Goal: Browse casually: Explore the website without a specific task or goal

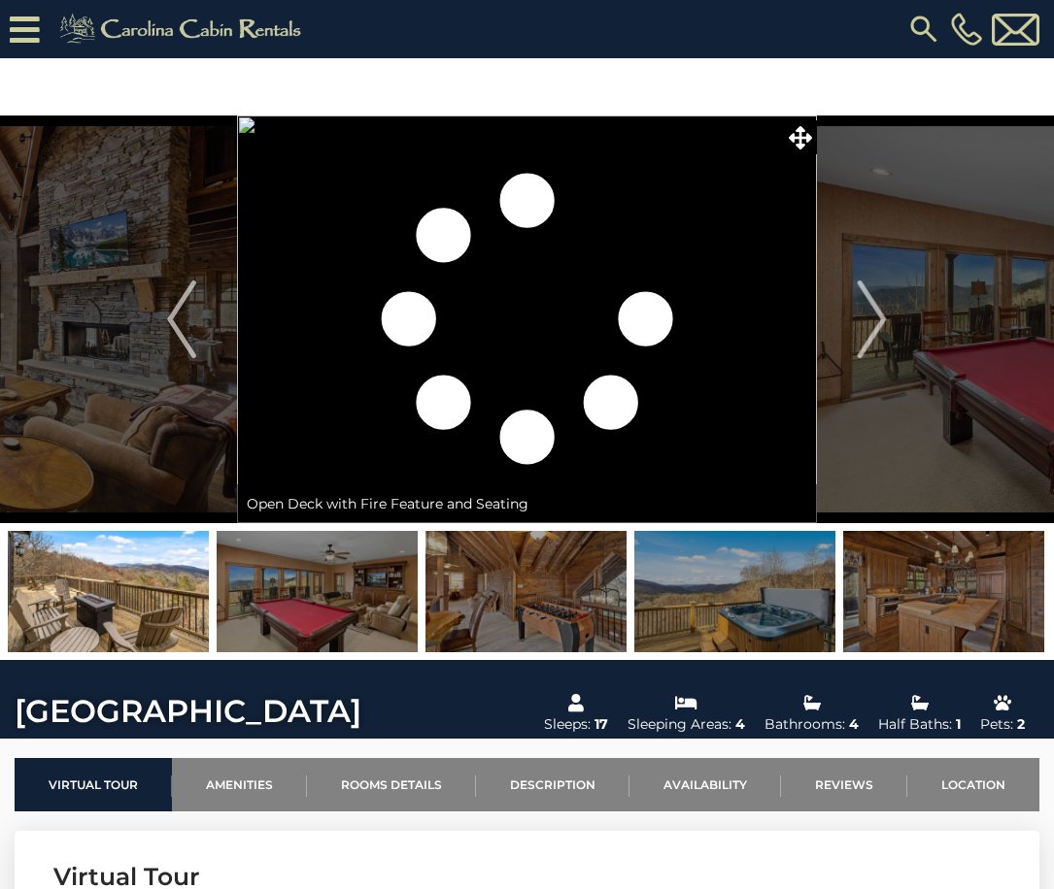
click at [863, 314] on img "Next" at bounding box center [871, 320] width 29 height 78
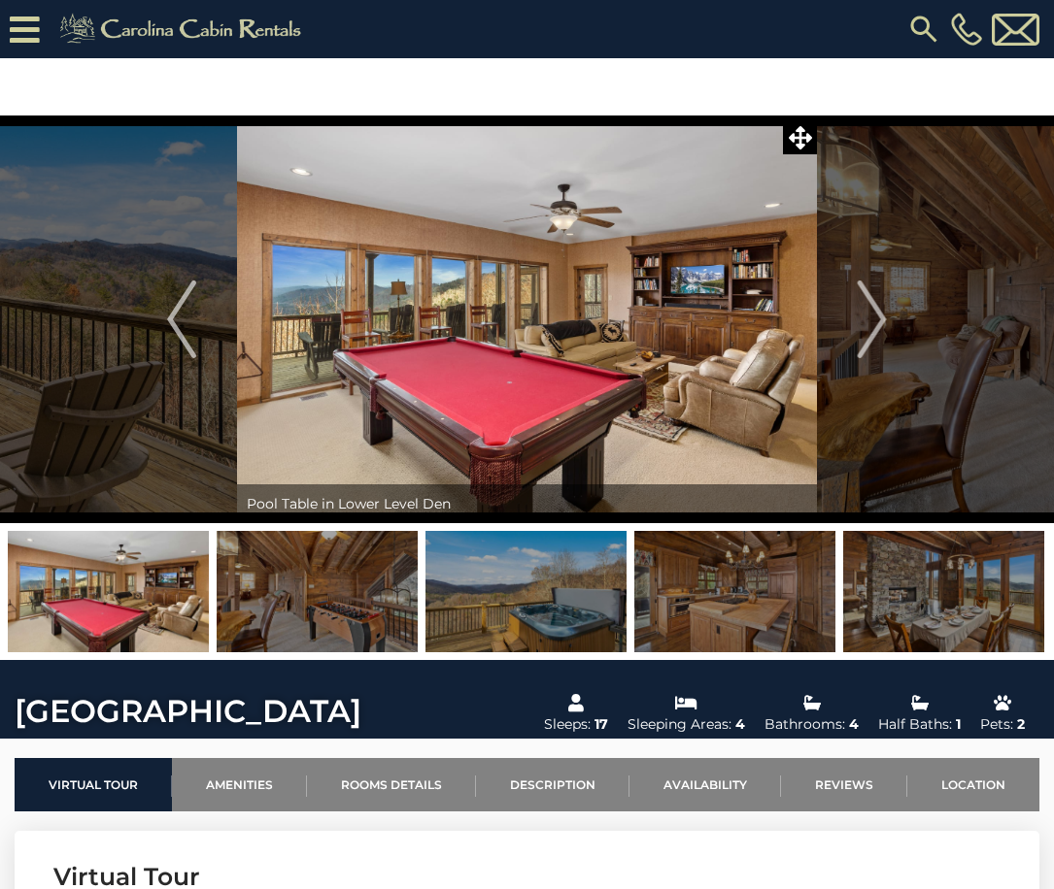
click at [863, 314] on img "Next" at bounding box center [871, 320] width 29 height 78
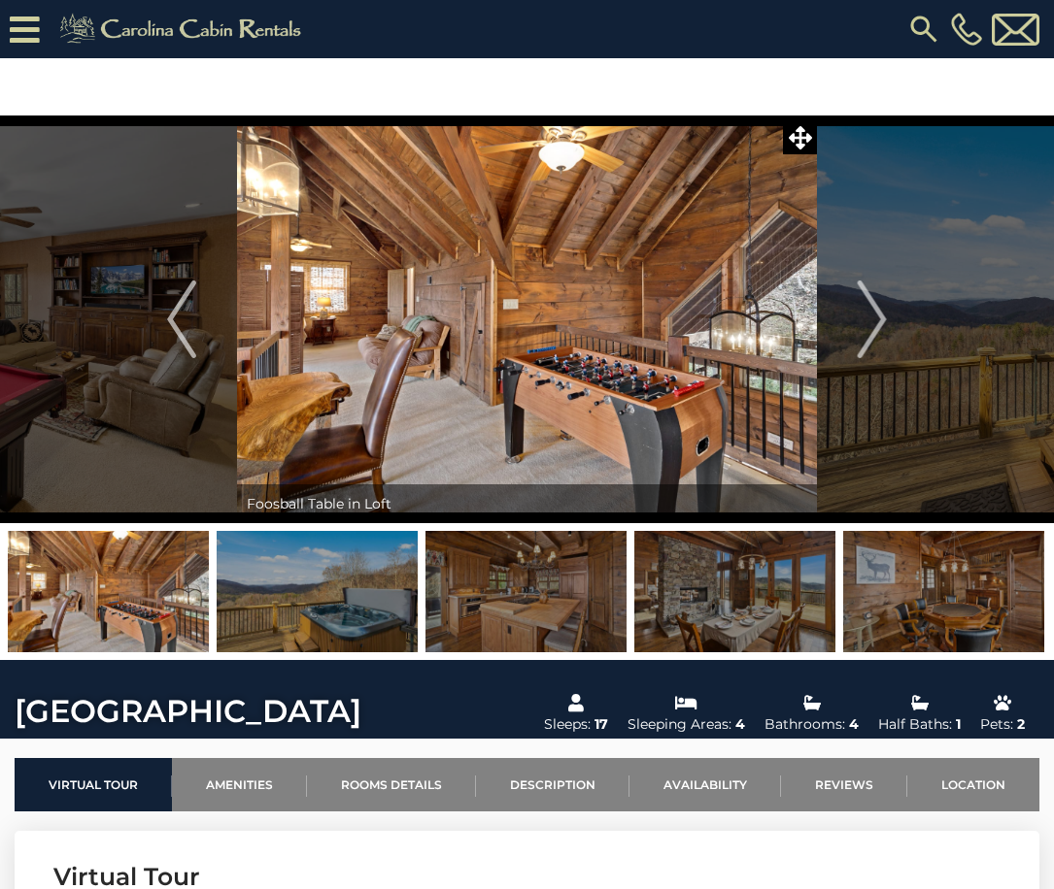
click at [863, 314] on img "Next" at bounding box center [871, 320] width 29 height 78
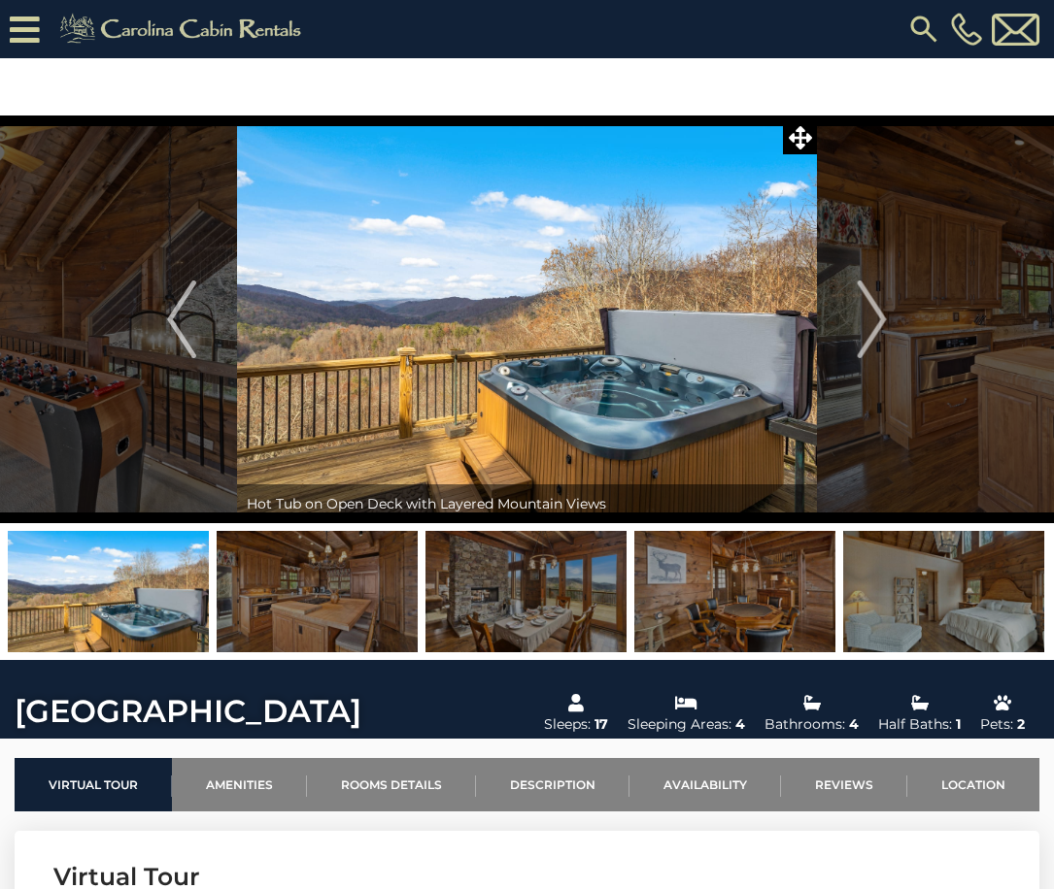
click at [863, 314] on img "Next" at bounding box center [871, 320] width 29 height 78
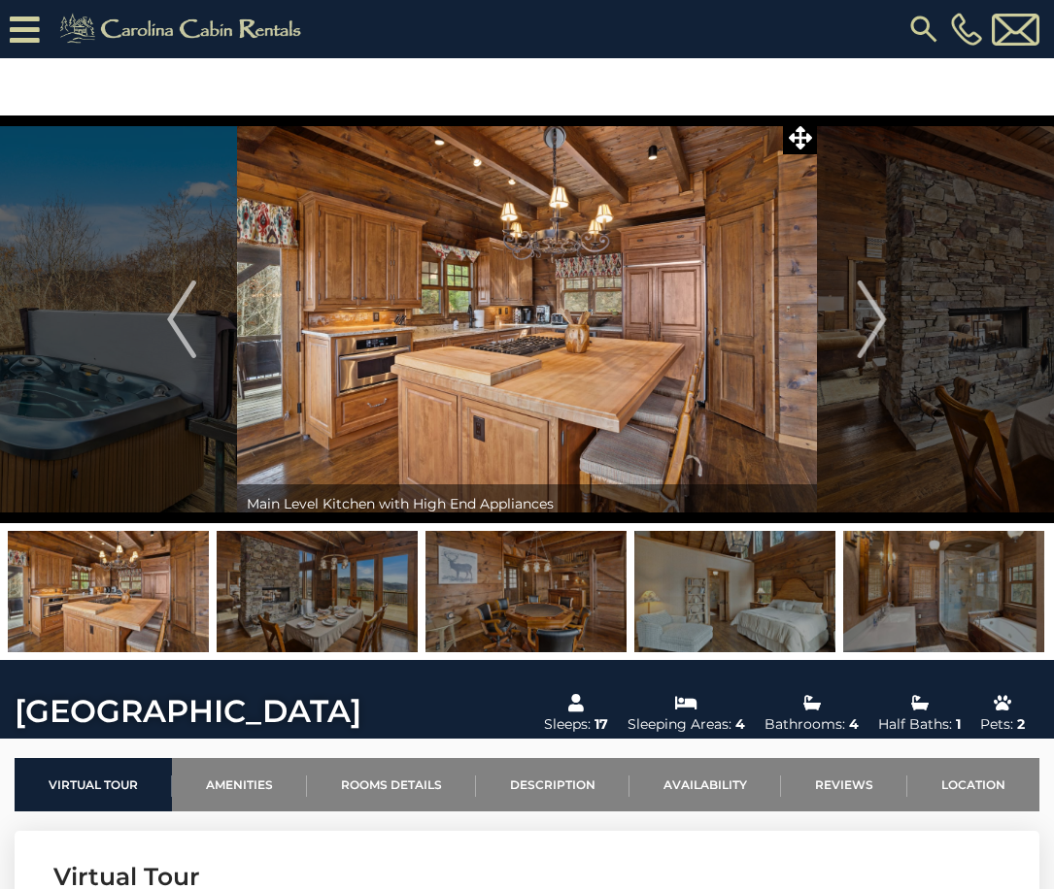
click at [863, 314] on img "Next" at bounding box center [871, 320] width 29 height 78
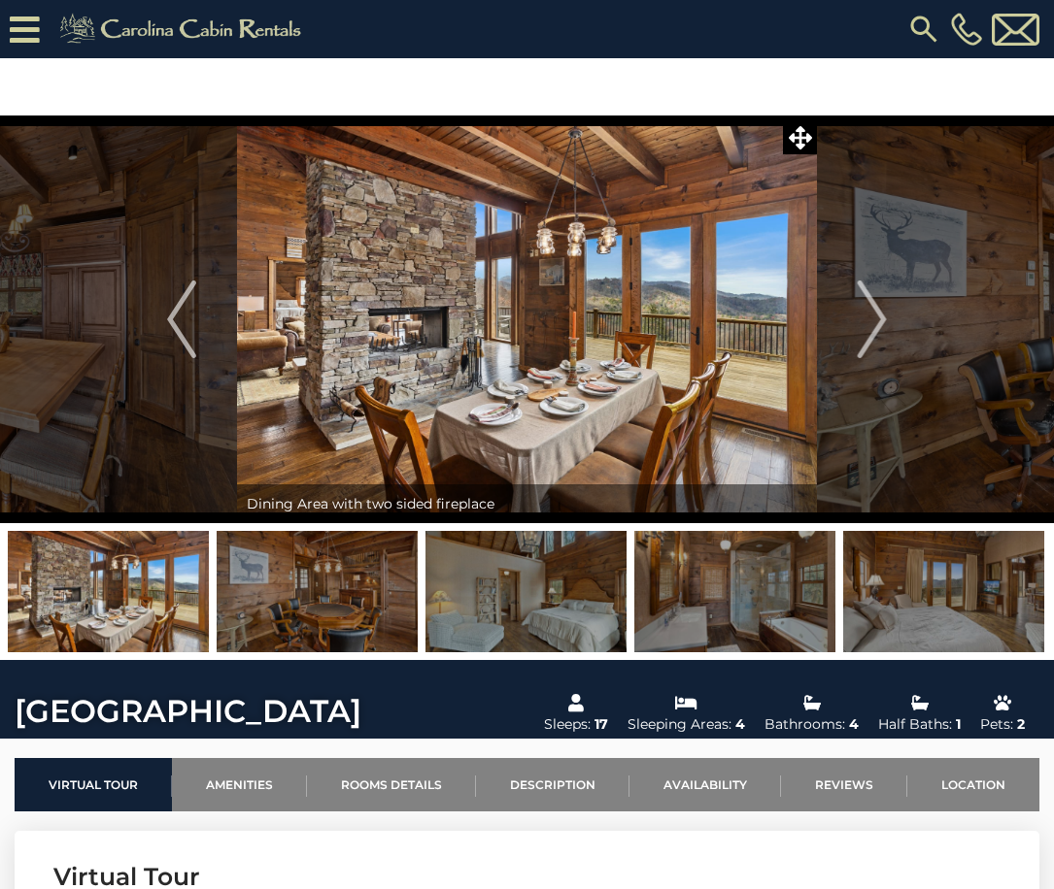
click at [863, 314] on img "Next" at bounding box center [871, 320] width 29 height 78
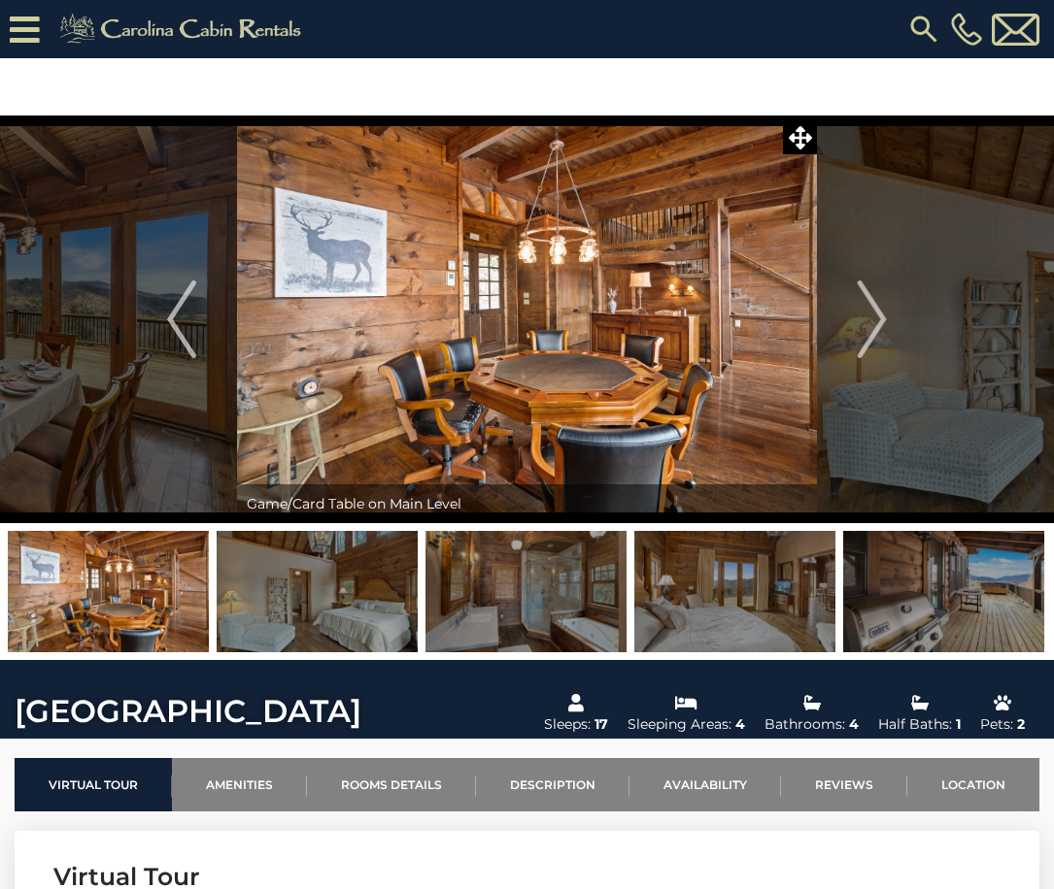
click at [863, 314] on img "Next" at bounding box center [871, 320] width 29 height 78
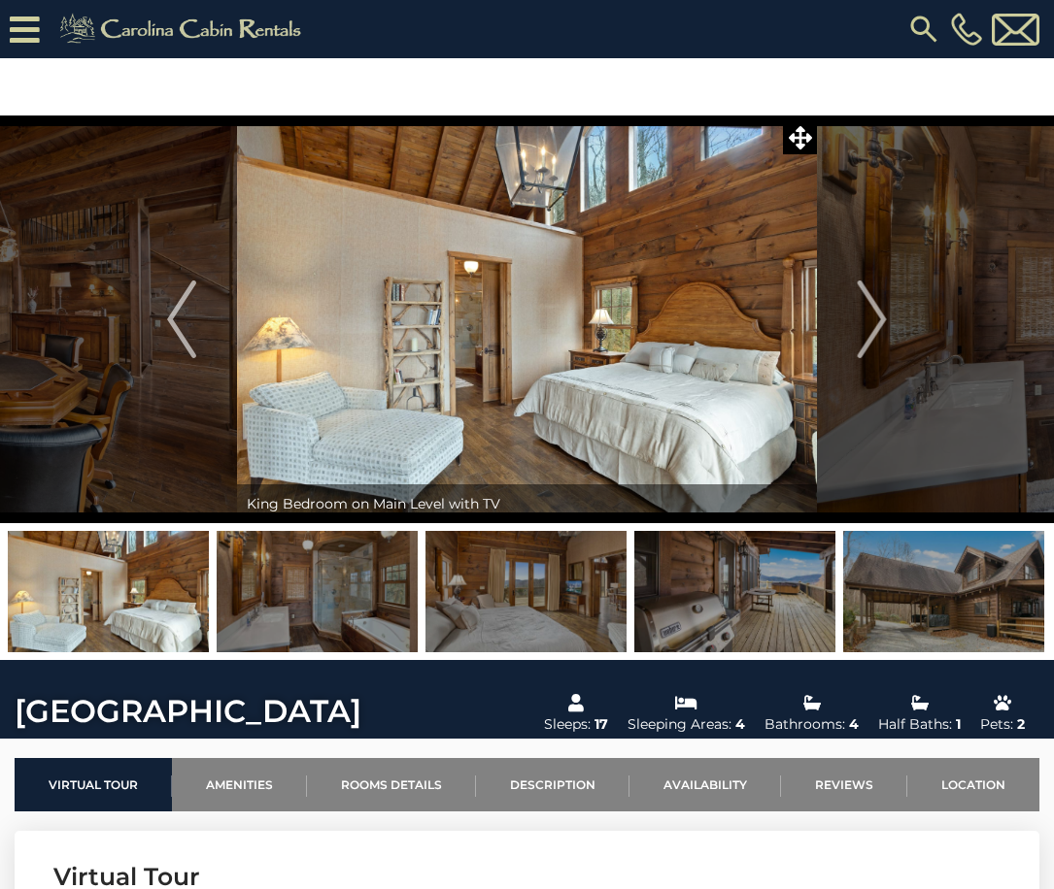
click at [863, 314] on img "Next" at bounding box center [871, 320] width 29 height 78
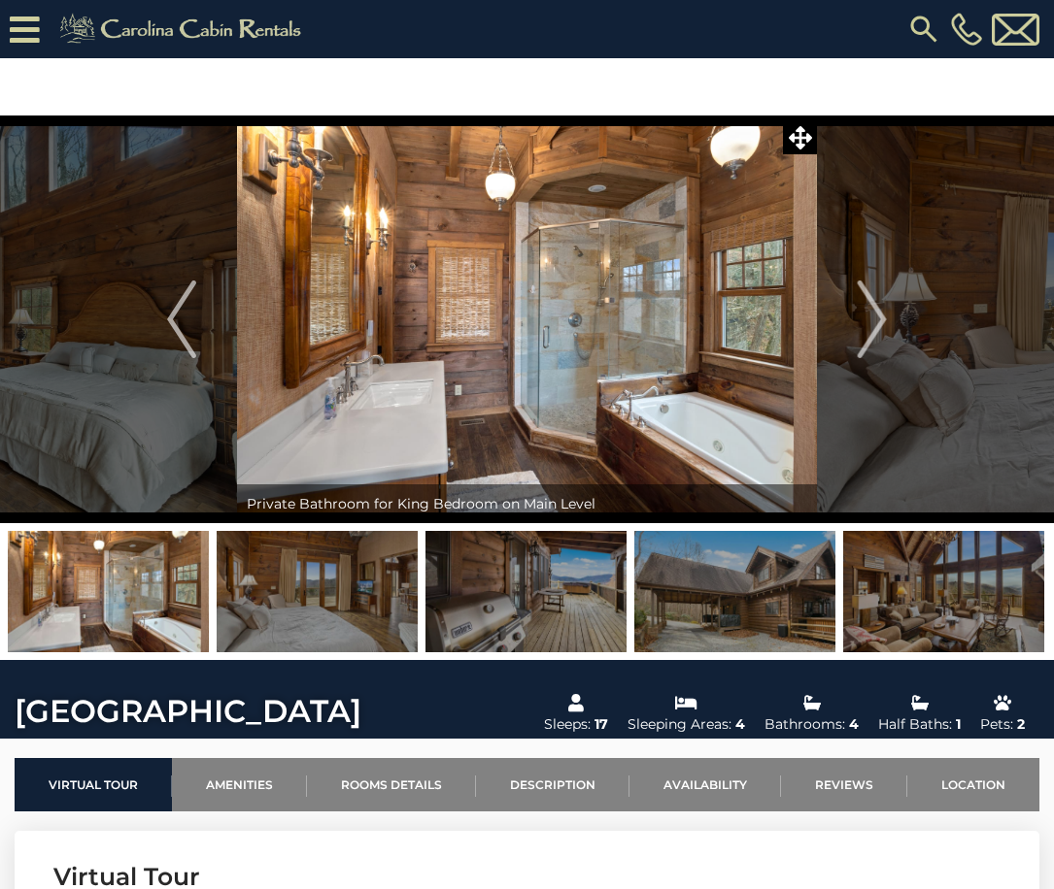
click at [863, 314] on img "Next" at bounding box center [871, 320] width 29 height 78
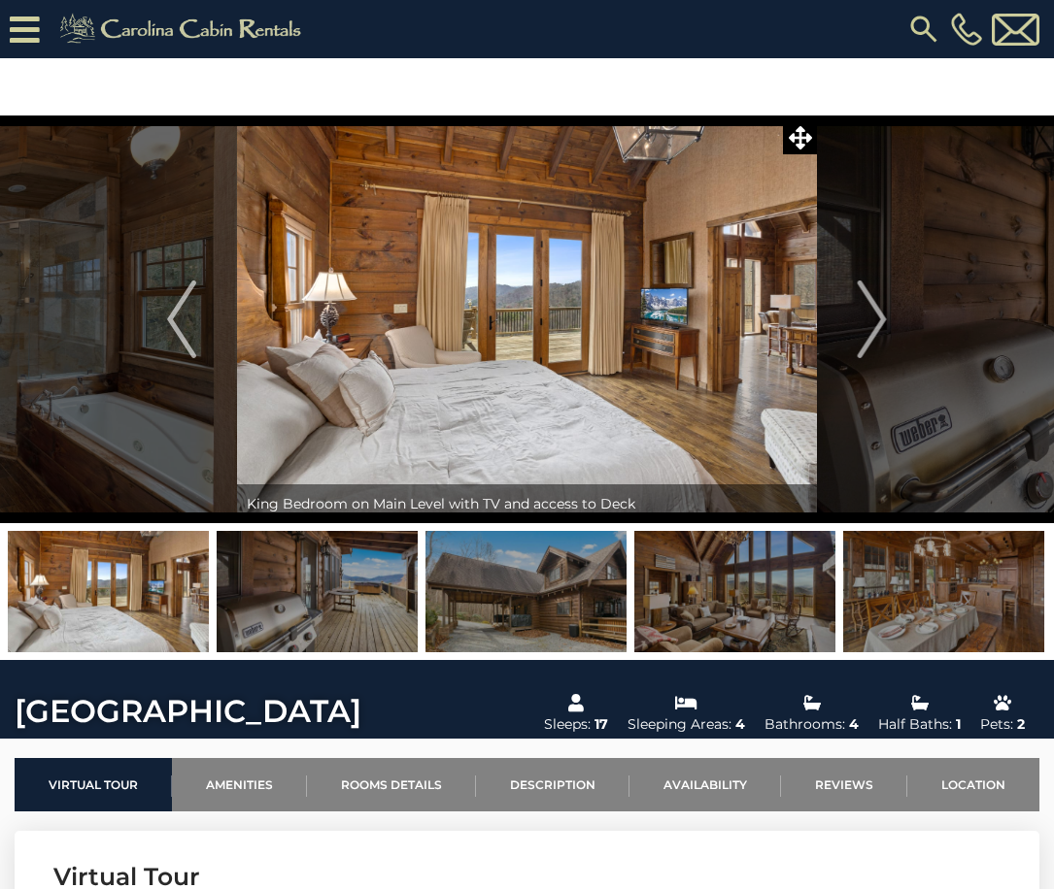
click at [863, 314] on img "Next" at bounding box center [871, 320] width 29 height 78
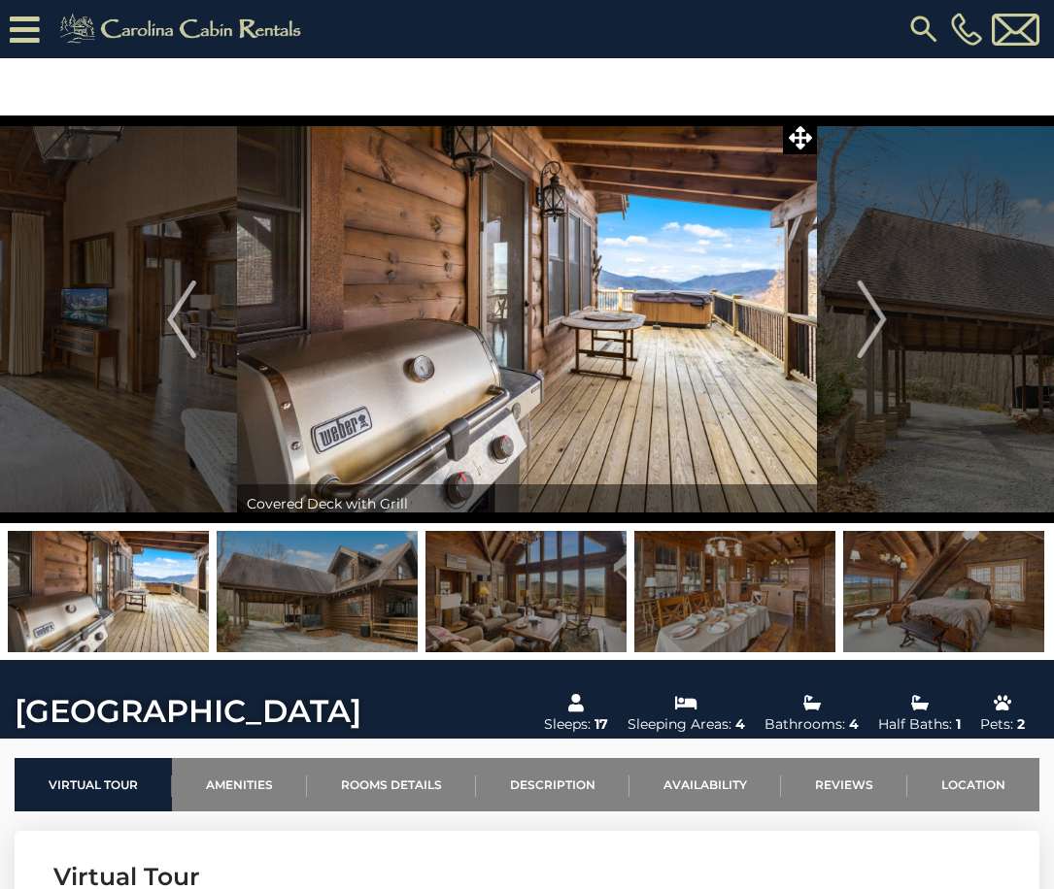
click at [863, 314] on img "Next" at bounding box center [871, 320] width 29 height 78
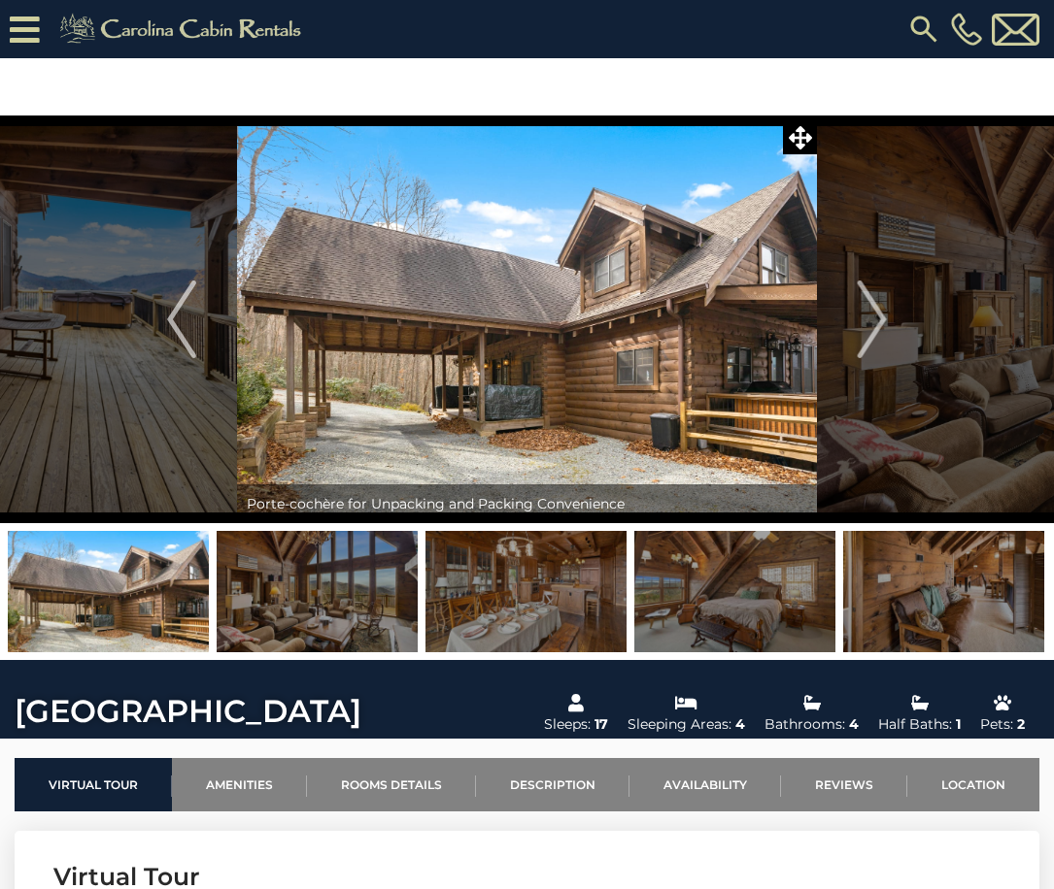
click at [863, 314] on img "Next" at bounding box center [871, 320] width 29 height 78
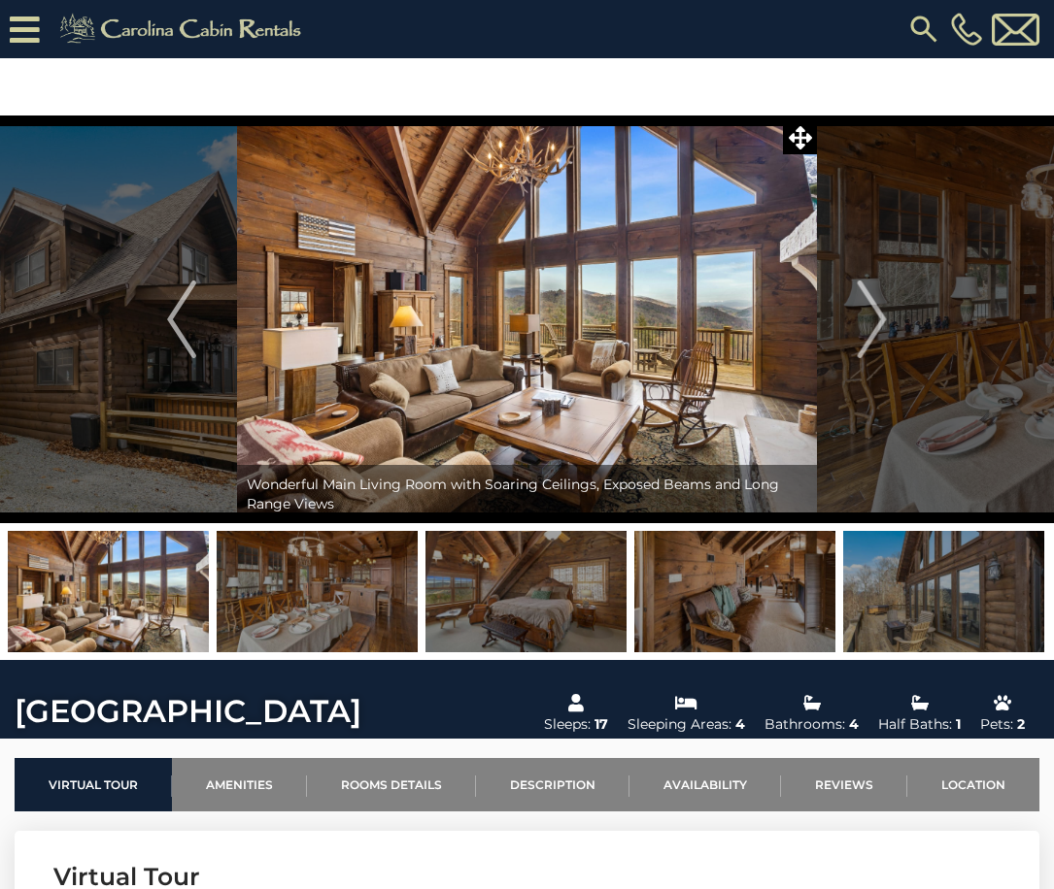
click at [863, 314] on img "Next" at bounding box center [871, 320] width 29 height 78
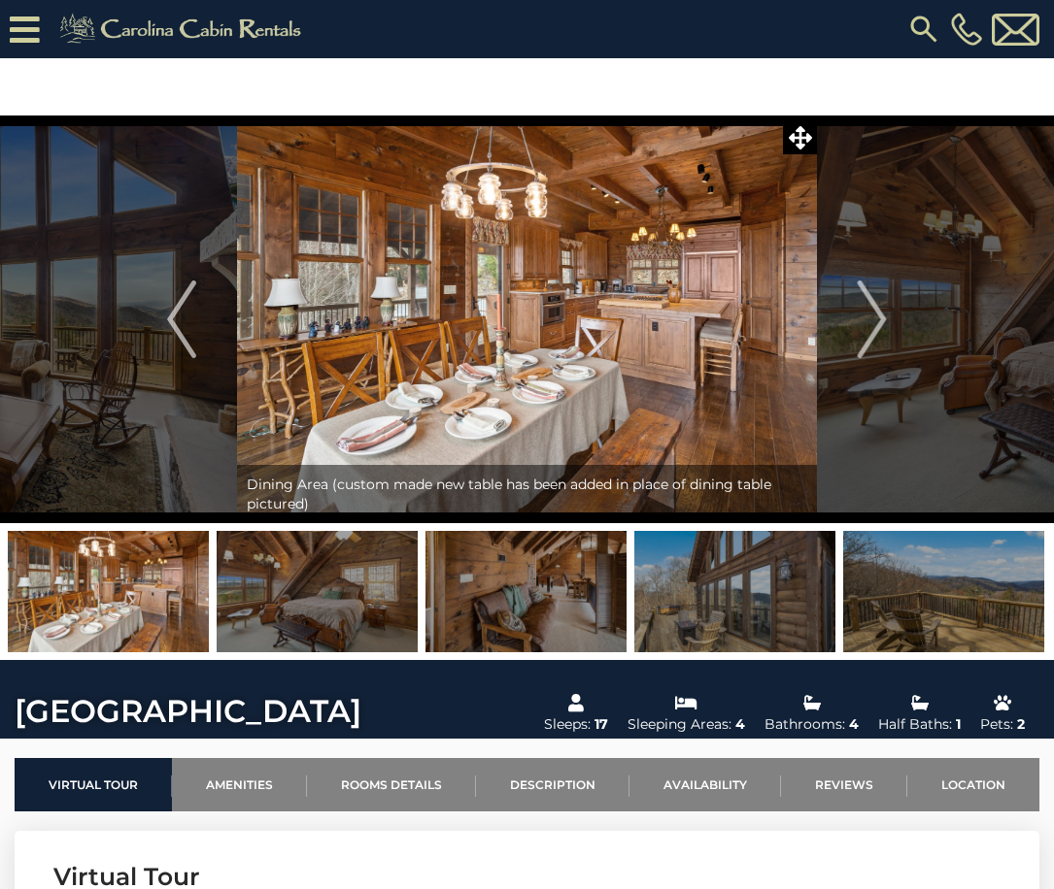
click at [863, 314] on img "Next" at bounding box center [871, 320] width 29 height 78
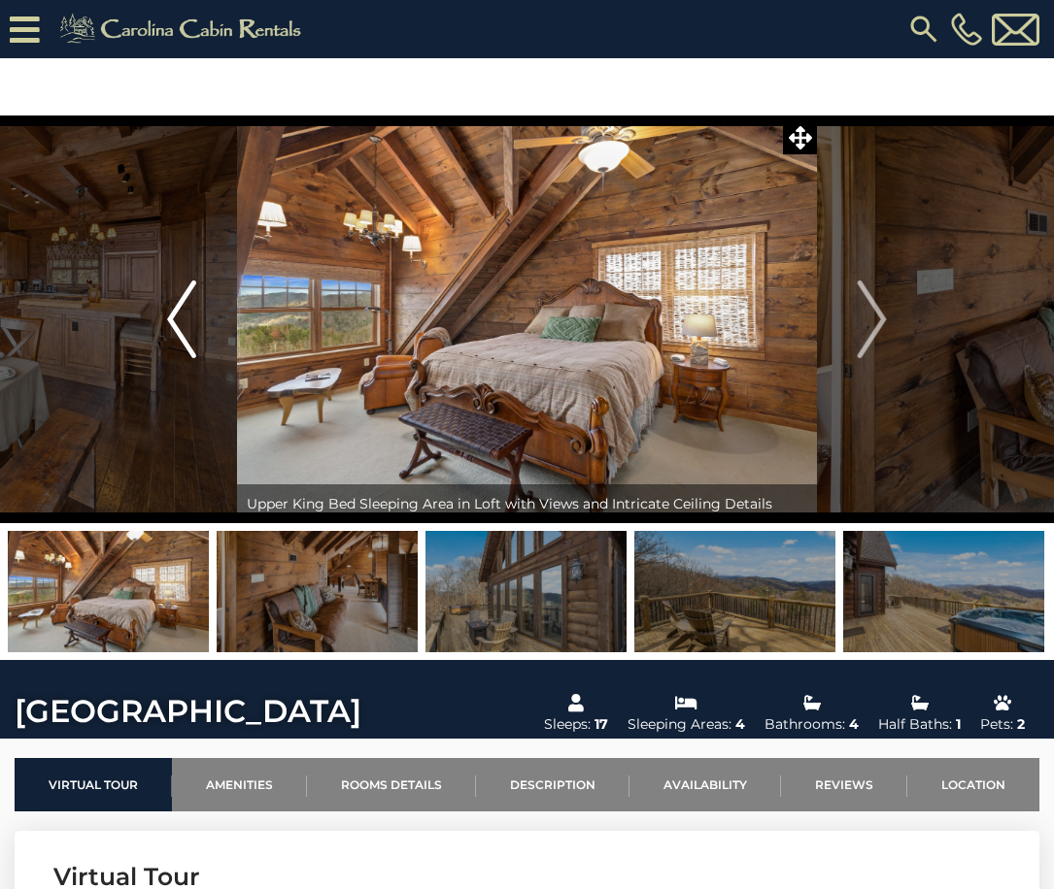
click at [193, 339] on img "Previous" at bounding box center [181, 320] width 29 height 78
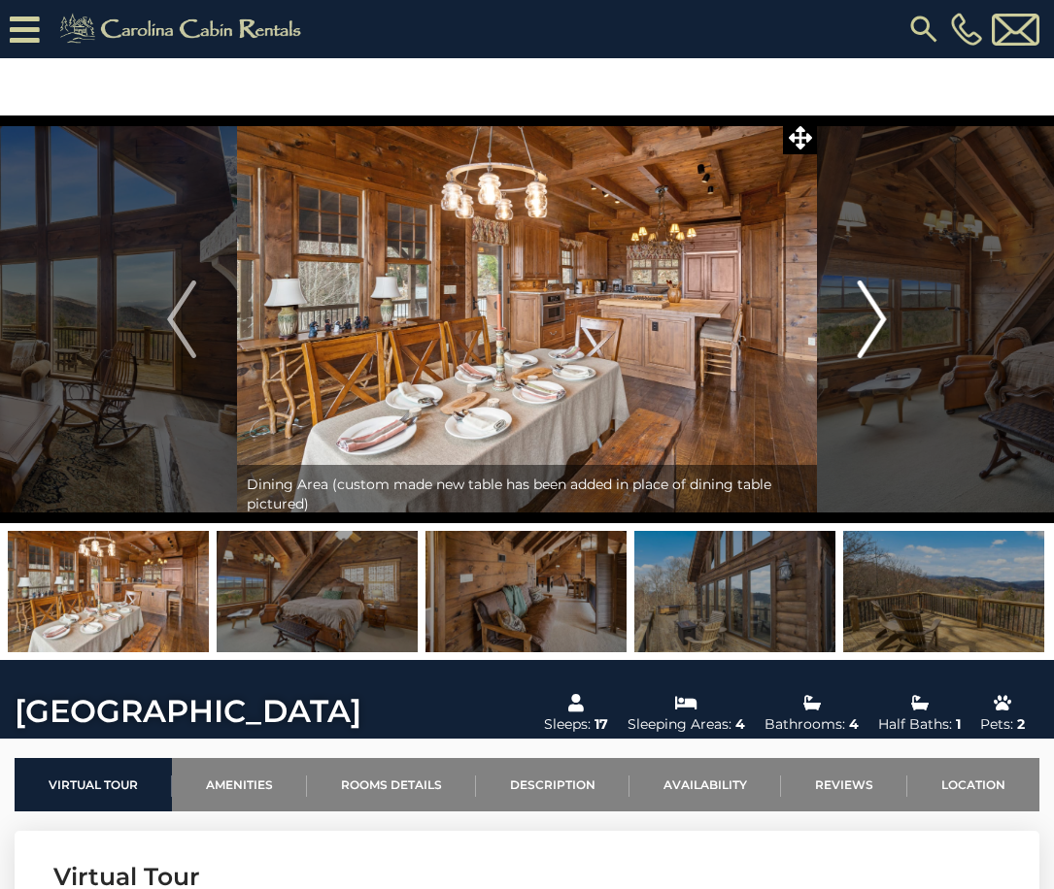
click at [883, 342] on img "Next" at bounding box center [871, 320] width 29 height 78
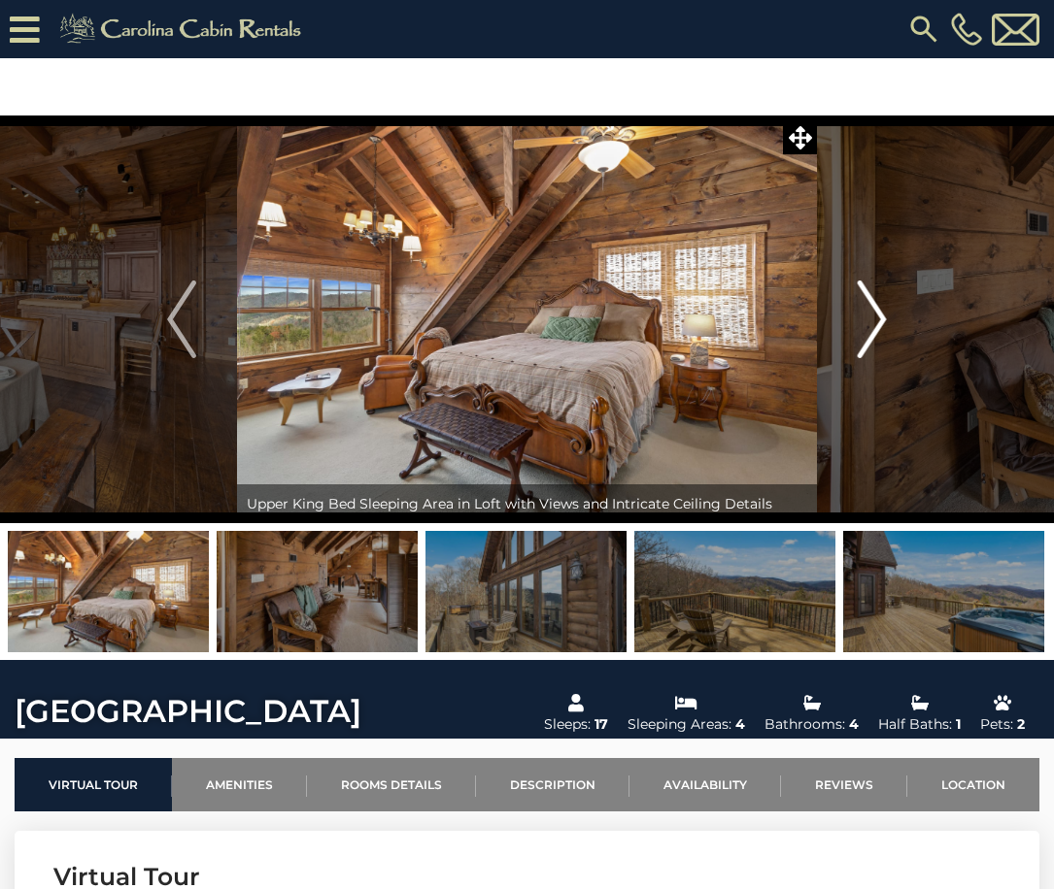
click at [883, 342] on img "Next" at bounding box center [871, 320] width 29 height 78
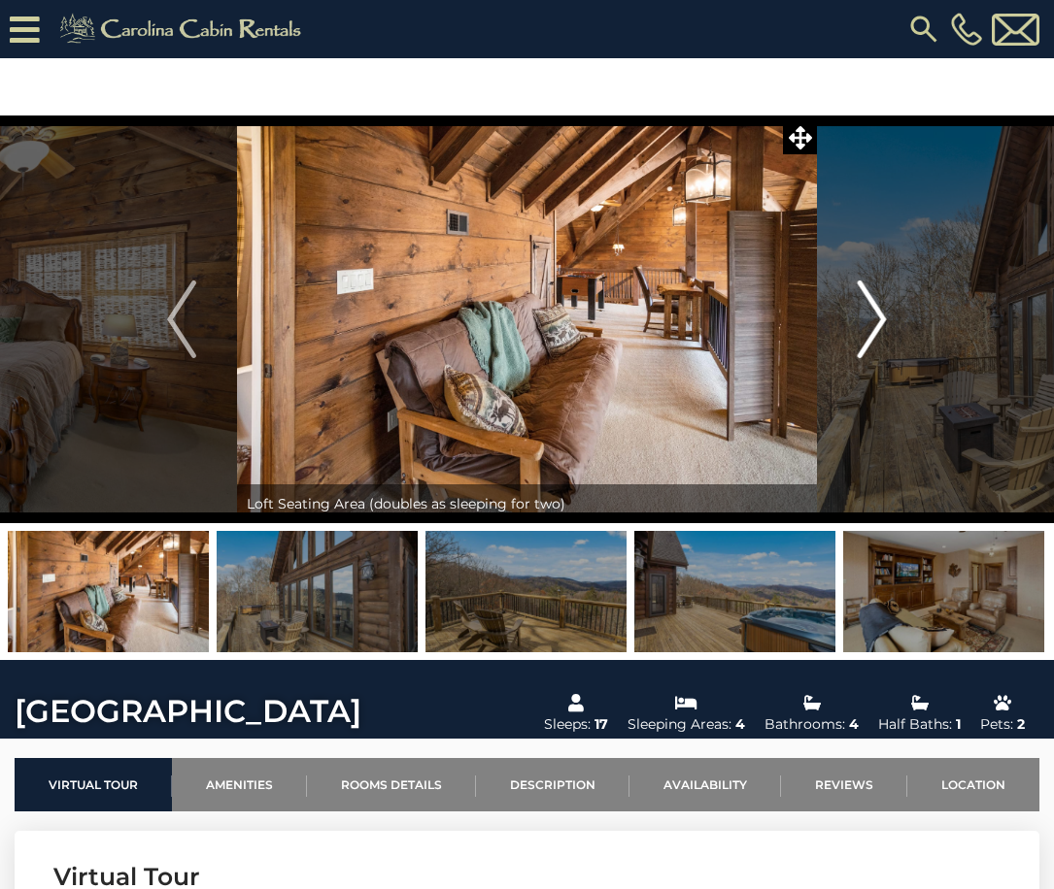
click at [883, 342] on img "Next" at bounding box center [871, 320] width 29 height 78
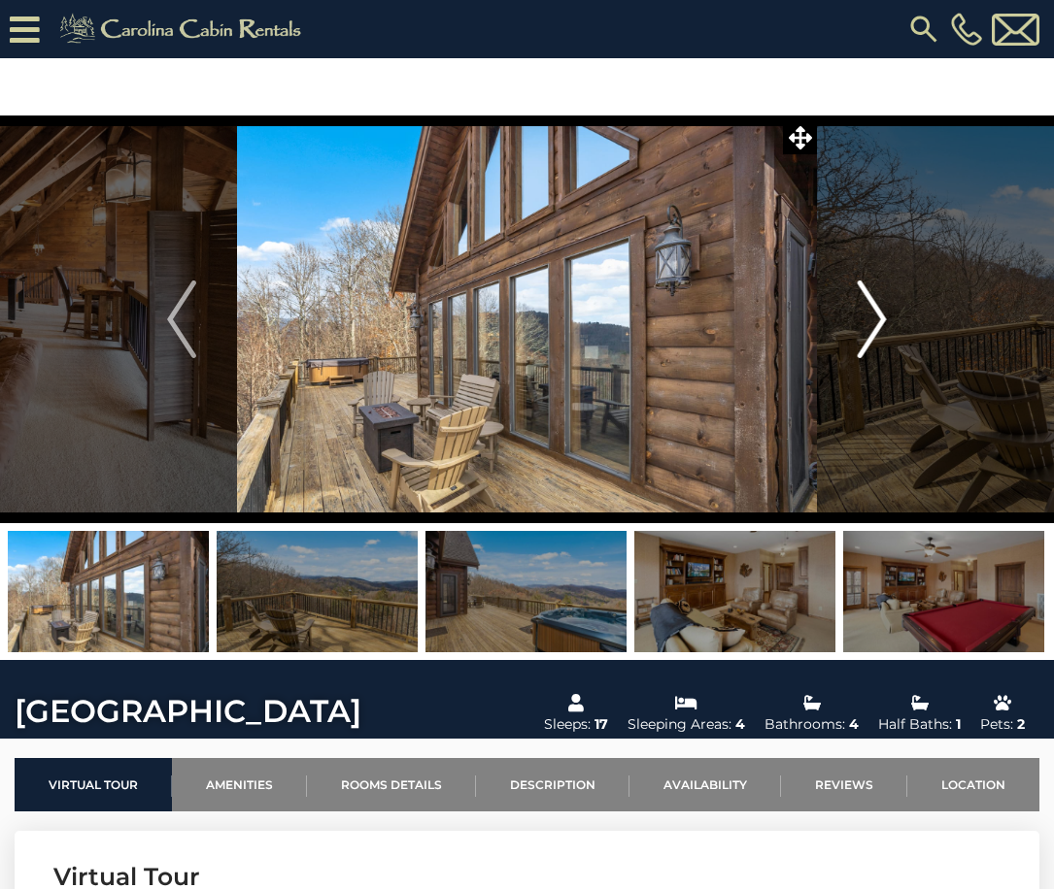
click at [884, 342] on img "Next" at bounding box center [871, 320] width 29 height 78
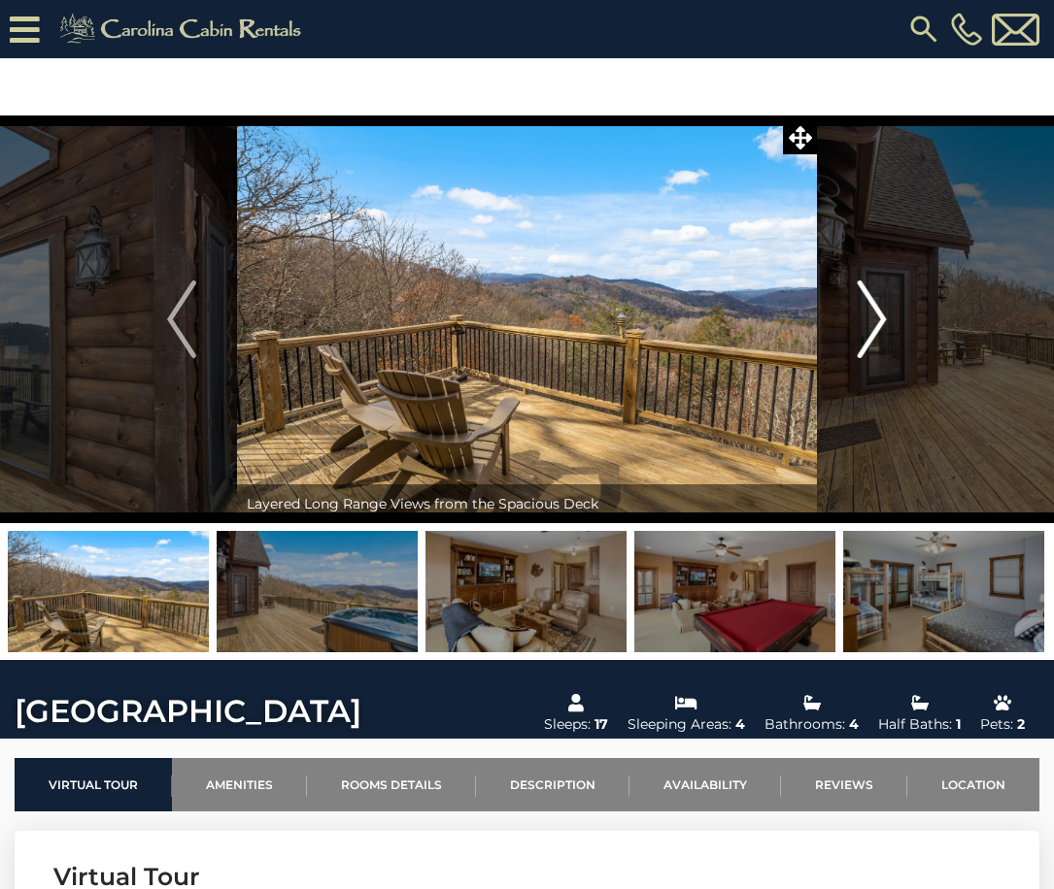
click at [884, 342] on img "Next" at bounding box center [871, 320] width 29 height 78
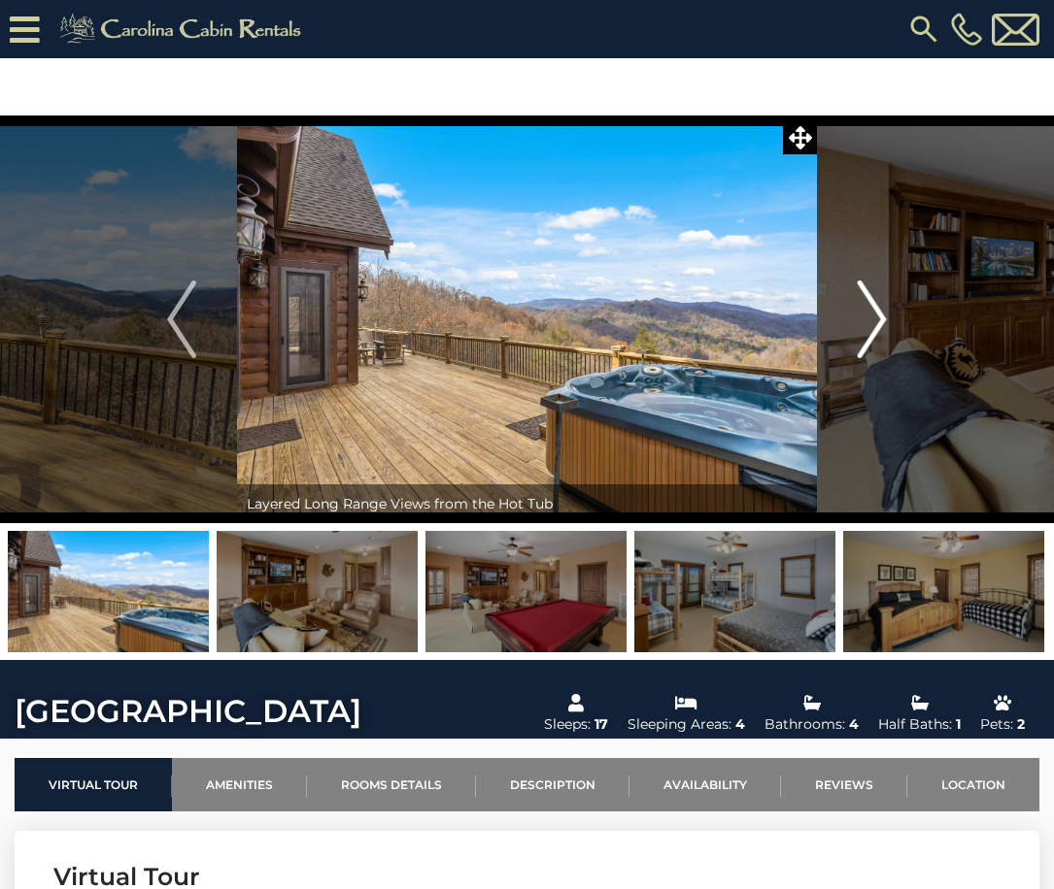
click at [884, 342] on img "Next" at bounding box center [871, 320] width 29 height 78
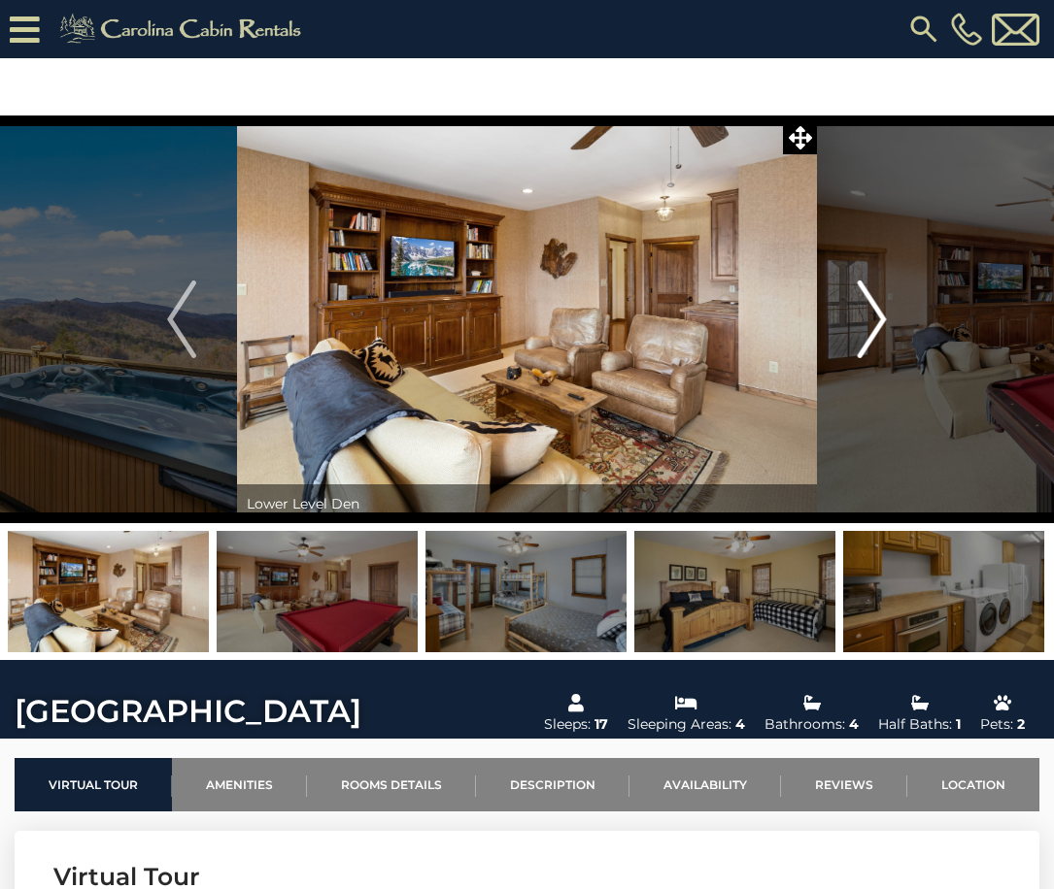
click at [884, 342] on img "Next" at bounding box center [871, 320] width 29 height 78
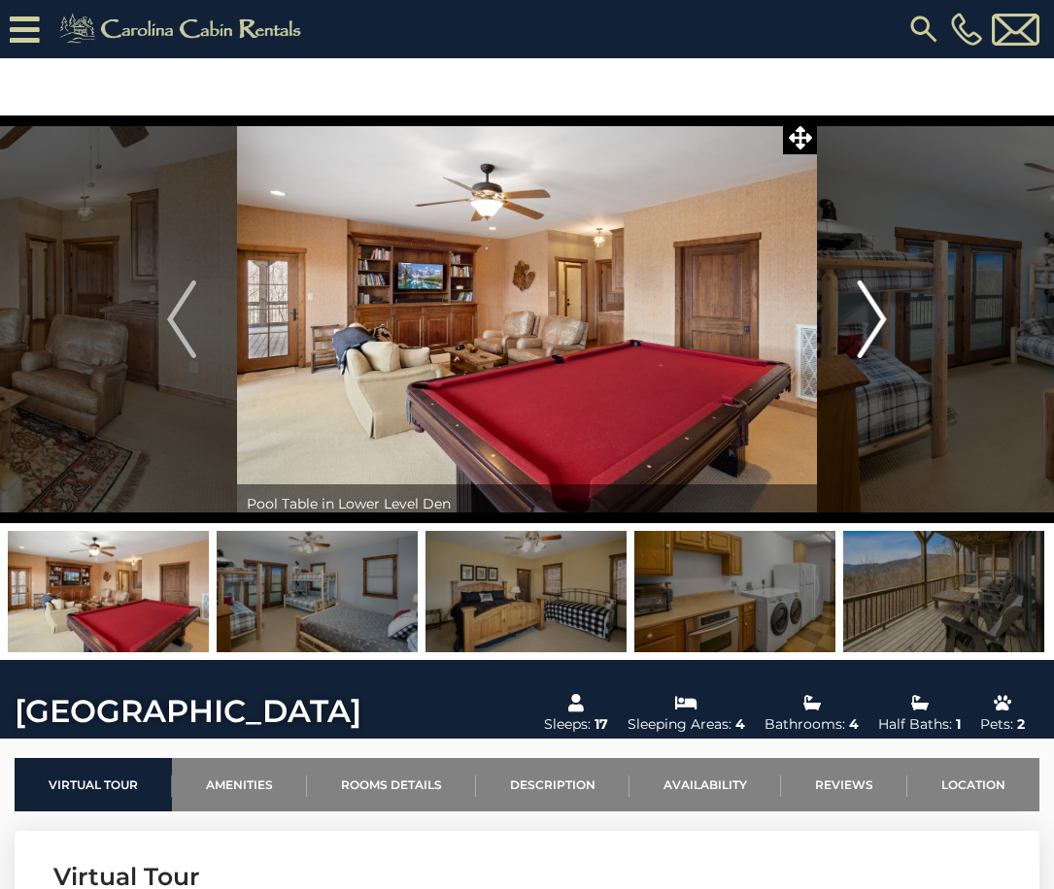
click at [884, 342] on img "Next" at bounding box center [871, 320] width 29 height 78
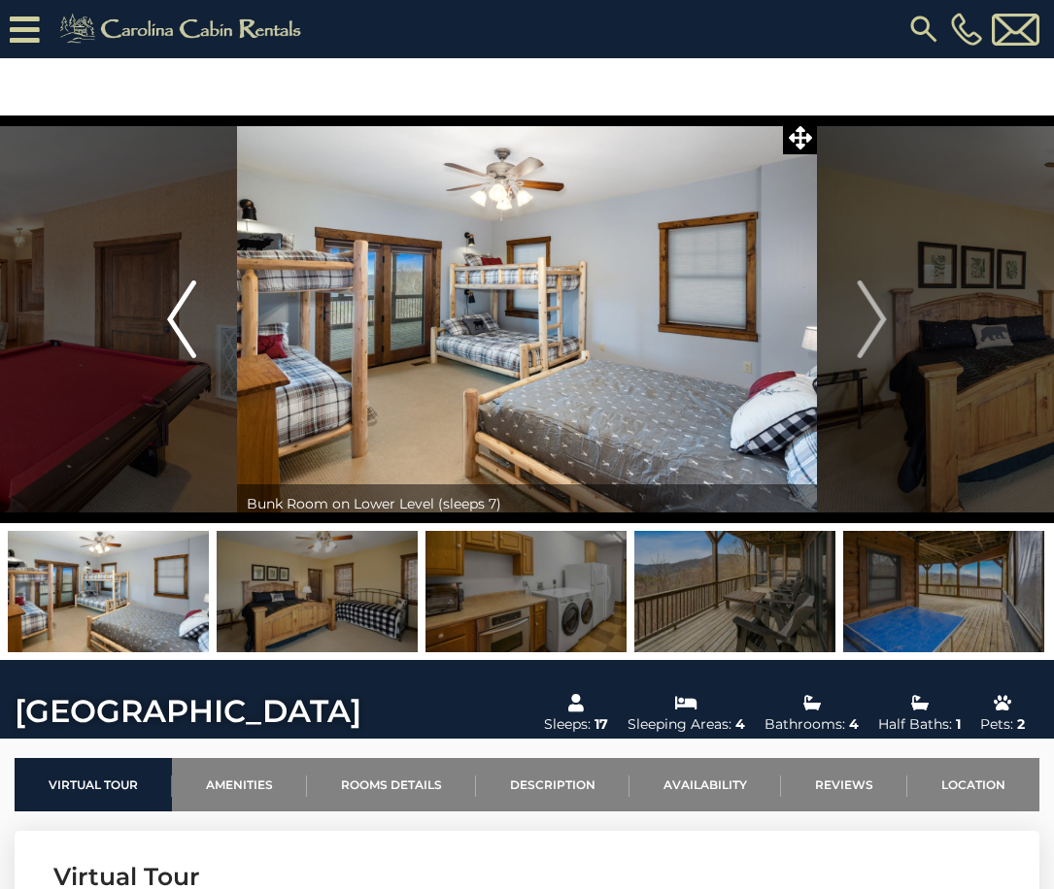
click at [177, 319] on img "Previous" at bounding box center [181, 320] width 29 height 78
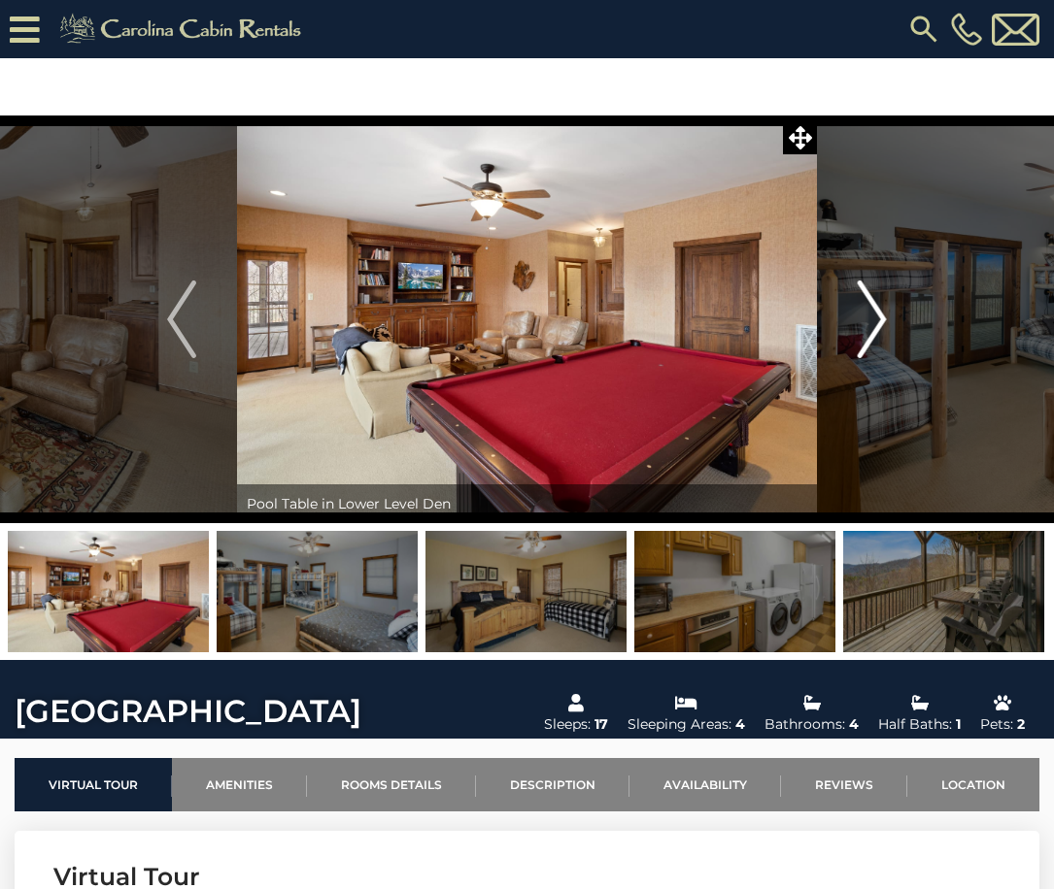
click at [864, 322] on img "Next" at bounding box center [871, 320] width 29 height 78
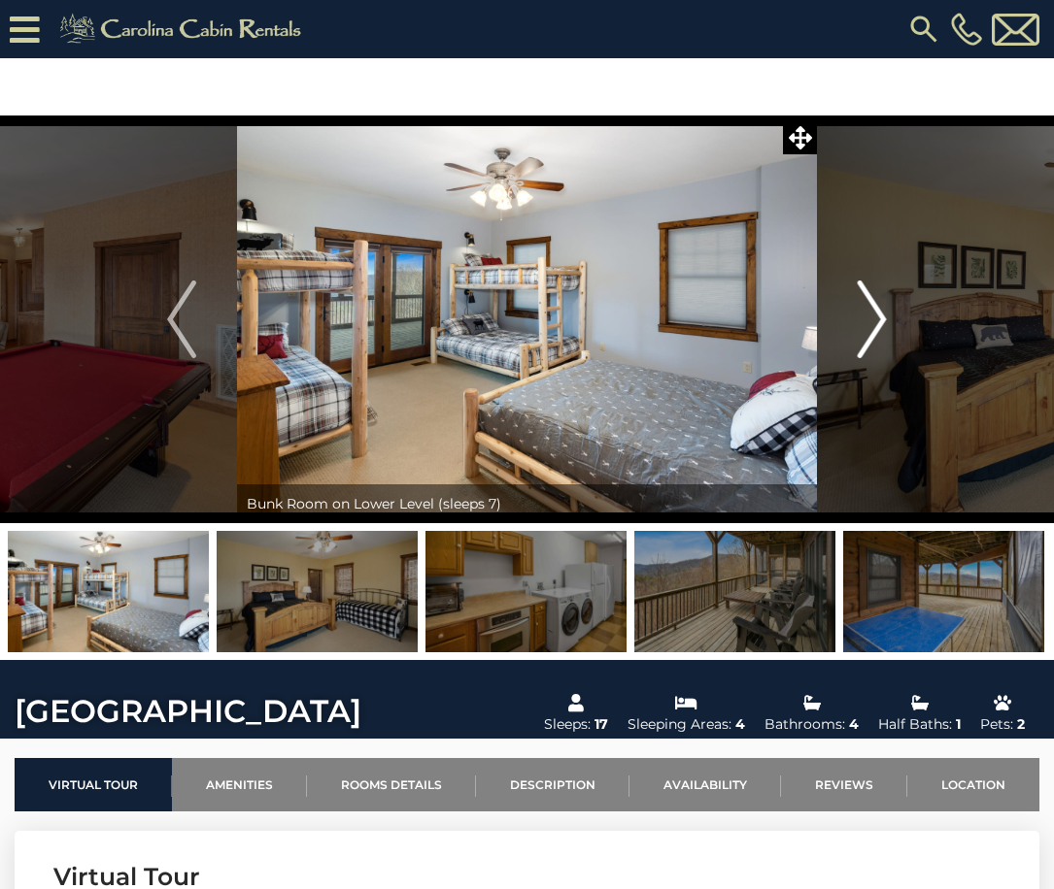
click at [864, 322] on img "Next" at bounding box center [871, 320] width 29 height 78
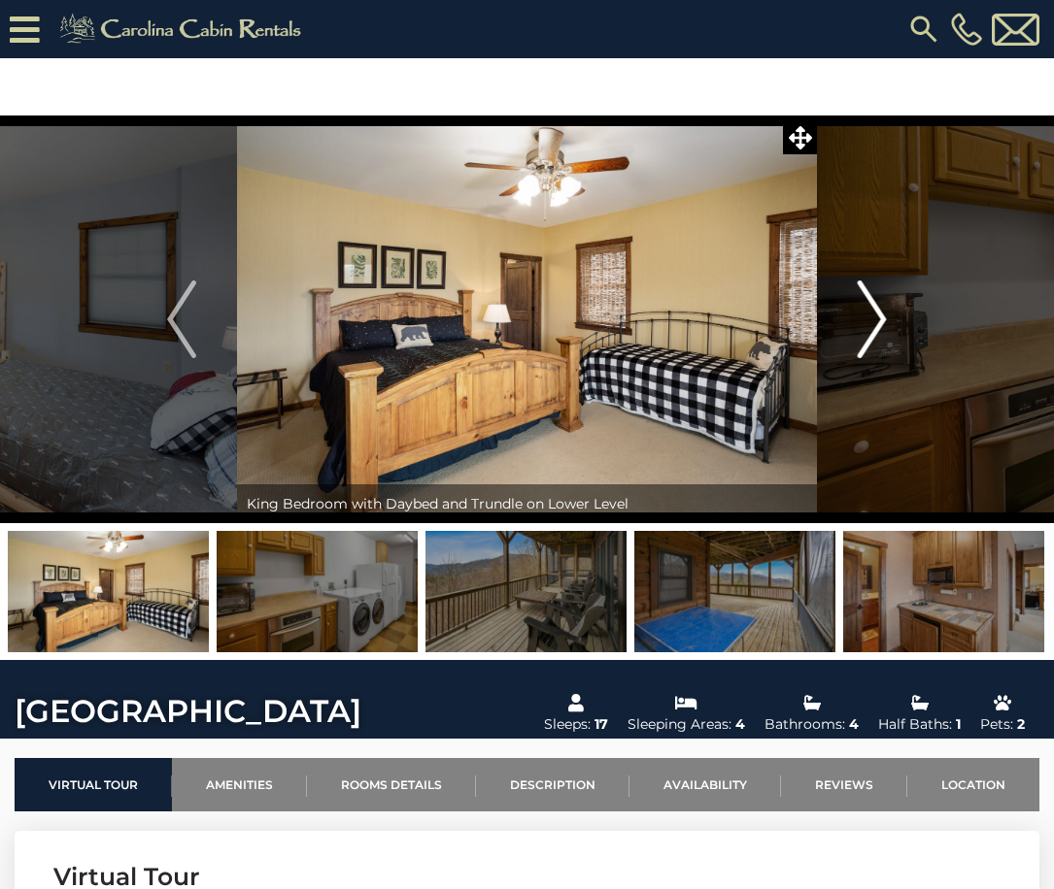
click at [864, 322] on img "Next" at bounding box center [871, 320] width 29 height 78
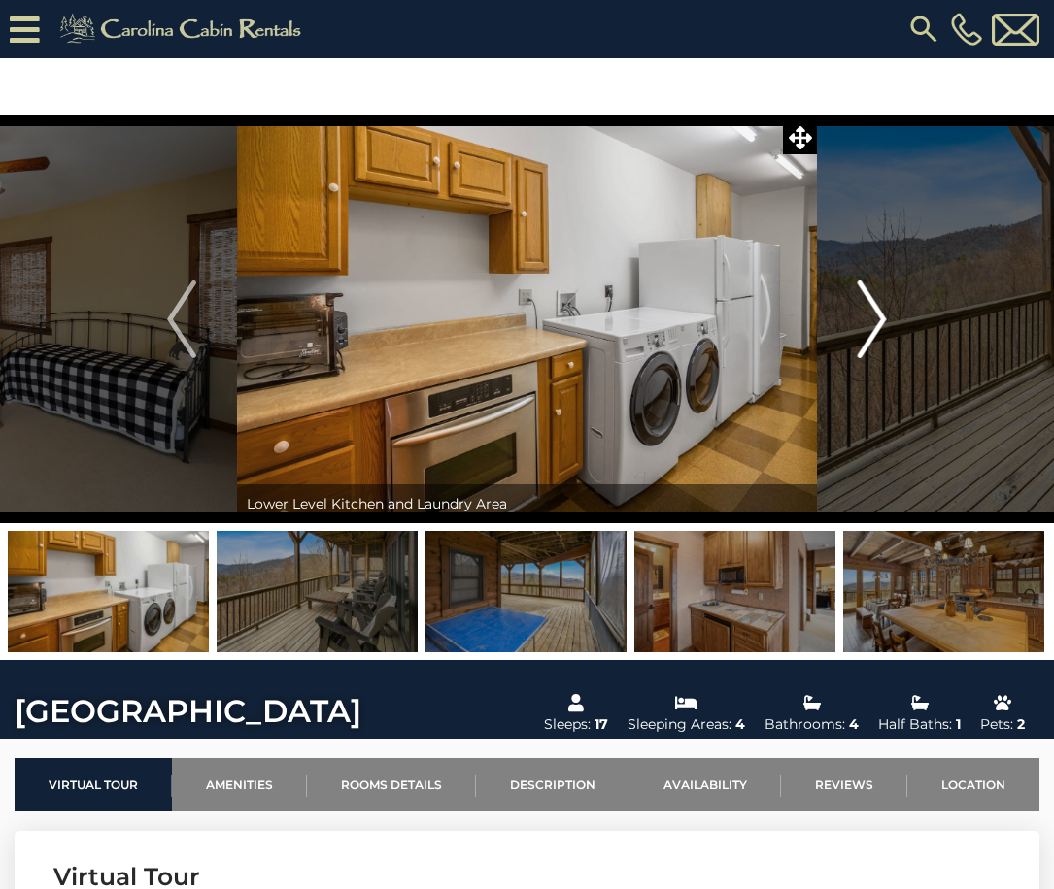
click at [864, 322] on img "Next" at bounding box center [871, 320] width 29 height 78
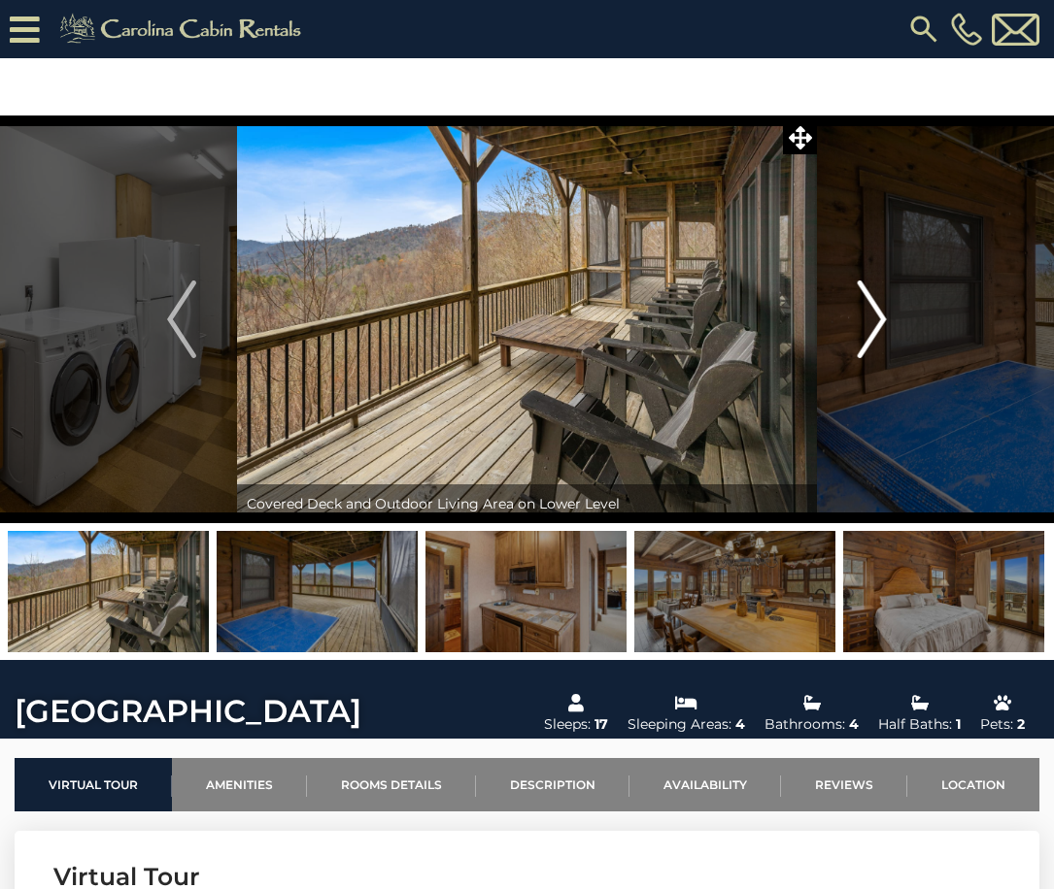
click at [864, 322] on img "Next" at bounding box center [871, 320] width 29 height 78
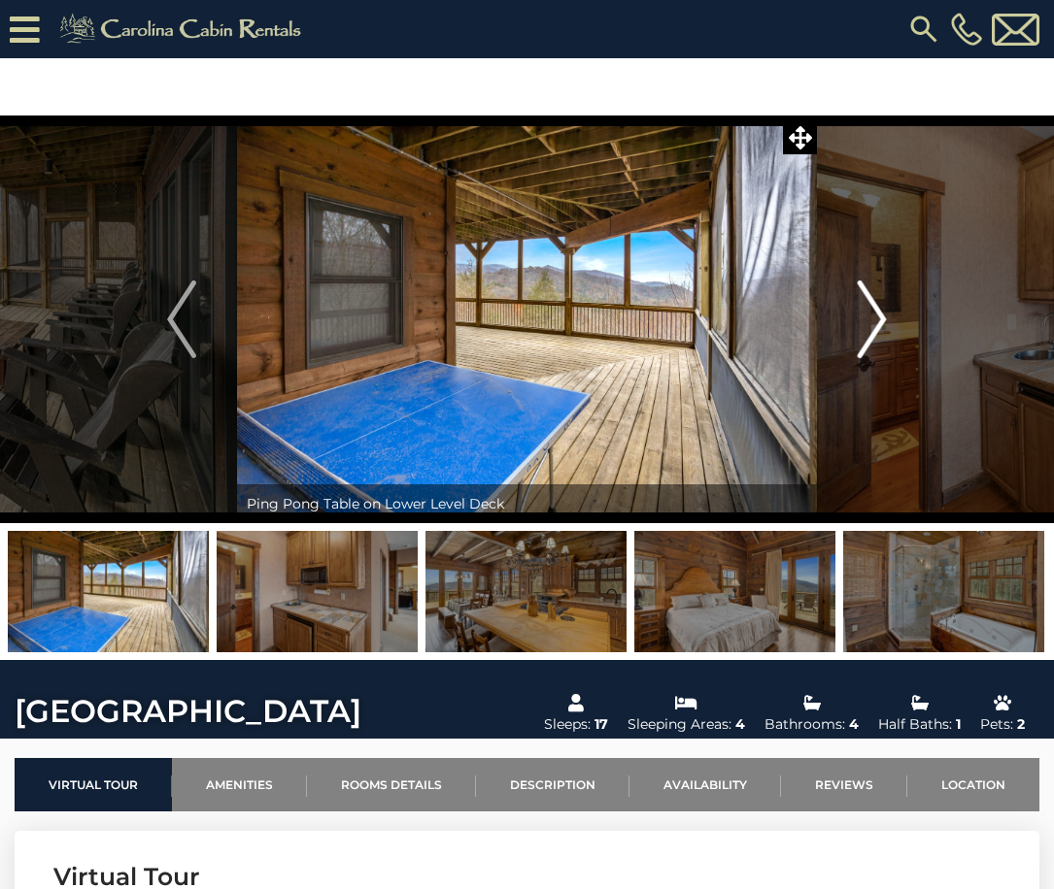
click at [864, 322] on img "Next" at bounding box center [871, 320] width 29 height 78
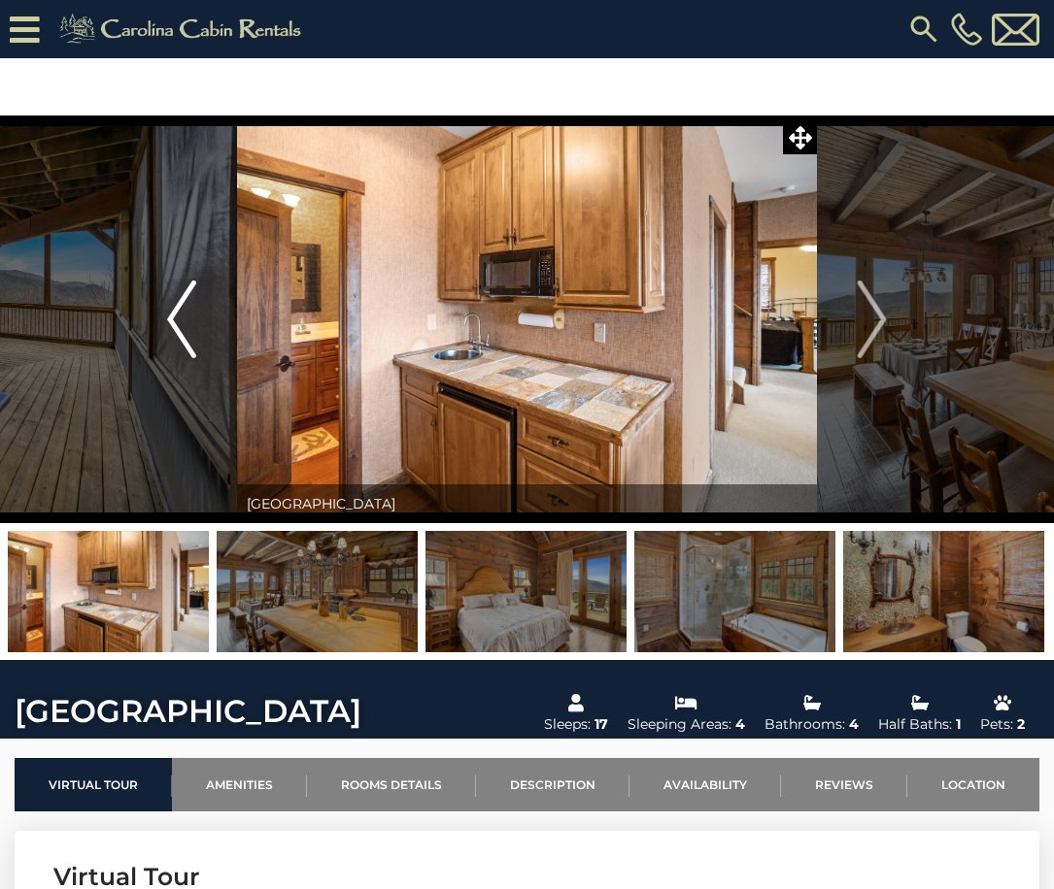
click at [193, 346] on img "Previous" at bounding box center [181, 320] width 29 height 78
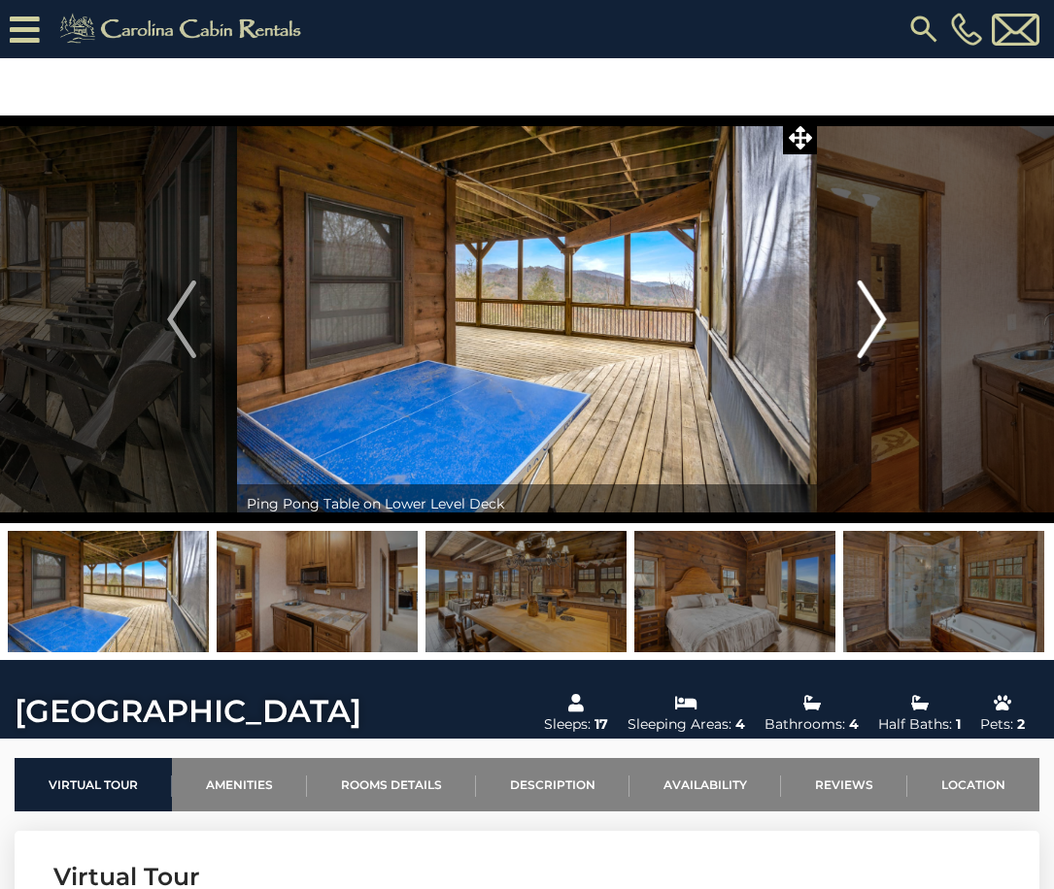
click at [871, 315] on img "Next" at bounding box center [871, 320] width 29 height 78
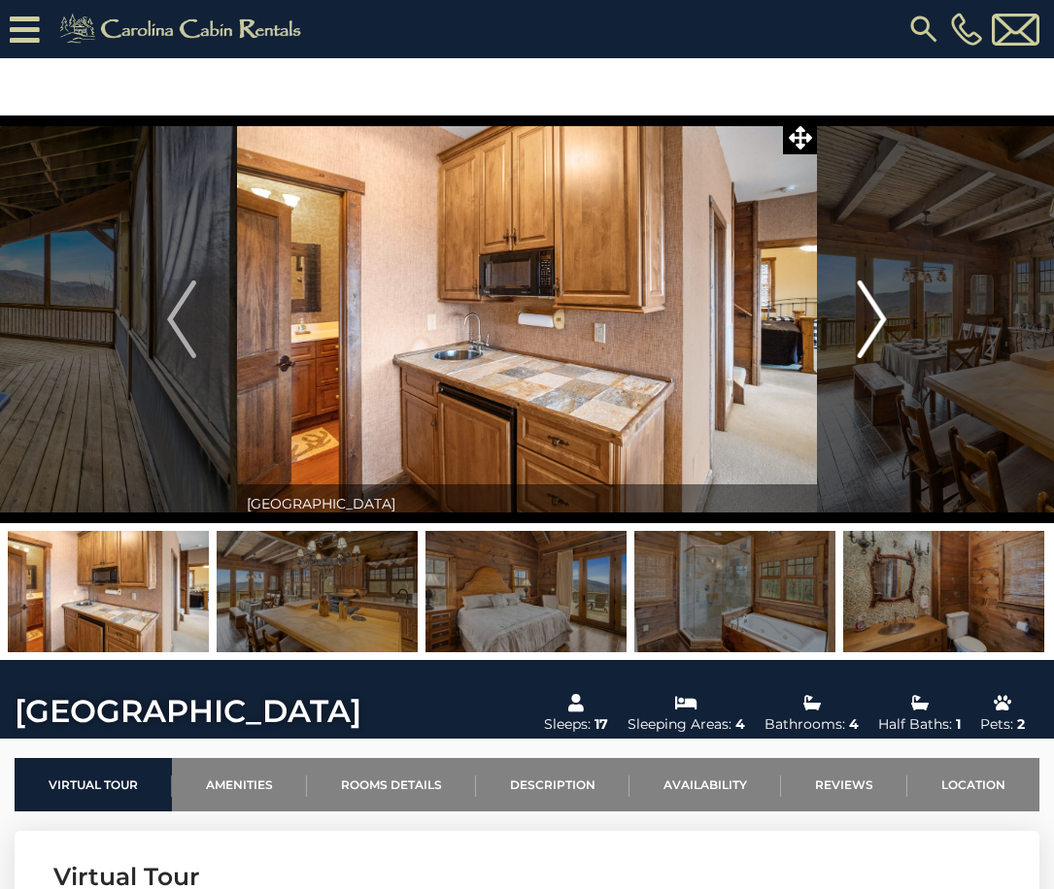
click at [871, 315] on img "Next" at bounding box center [871, 320] width 29 height 78
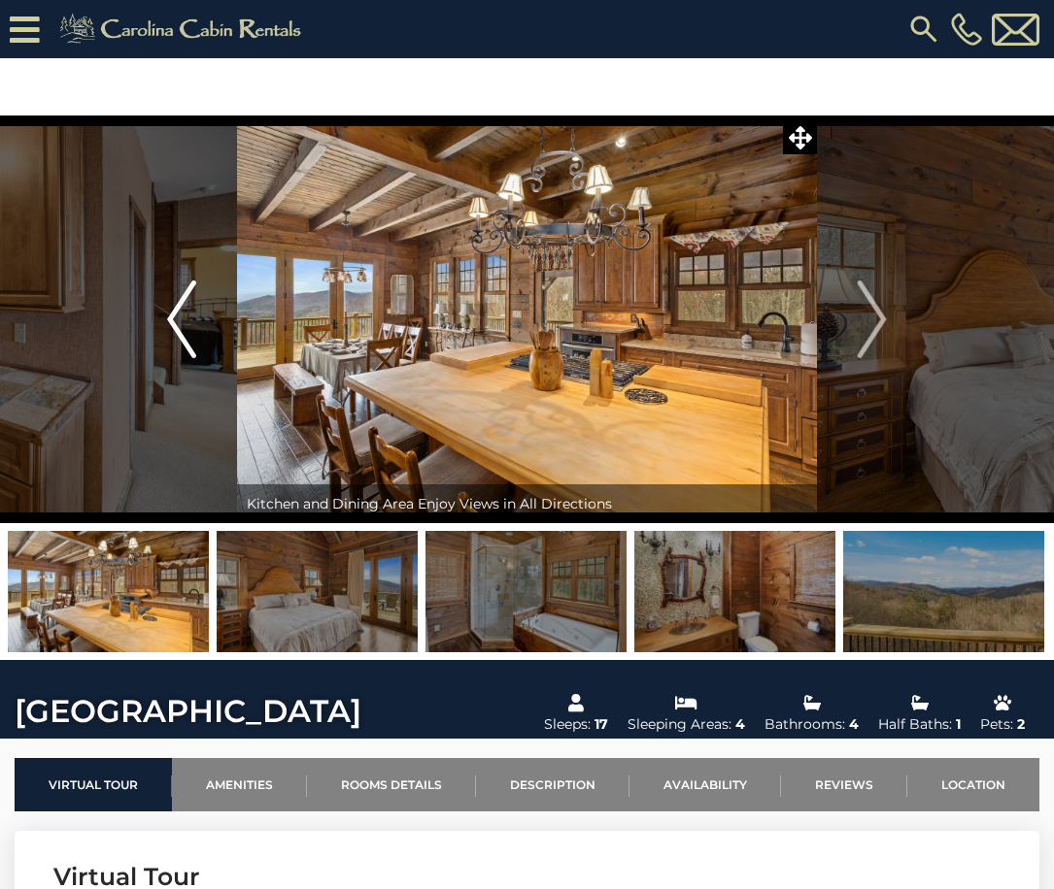
click at [162, 328] on button "Previous" at bounding box center [182, 320] width 111 height 408
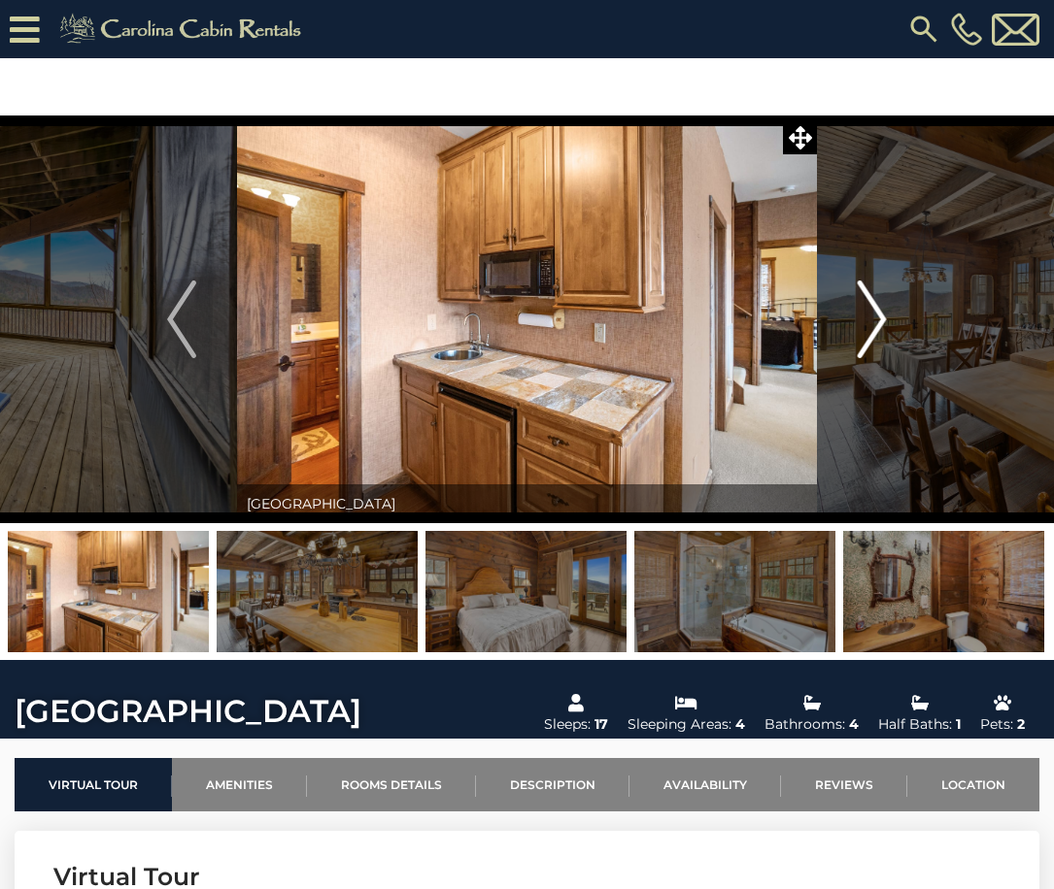
click at [872, 311] on img "Next" at bounding box center [871, 320] width 29 height 78
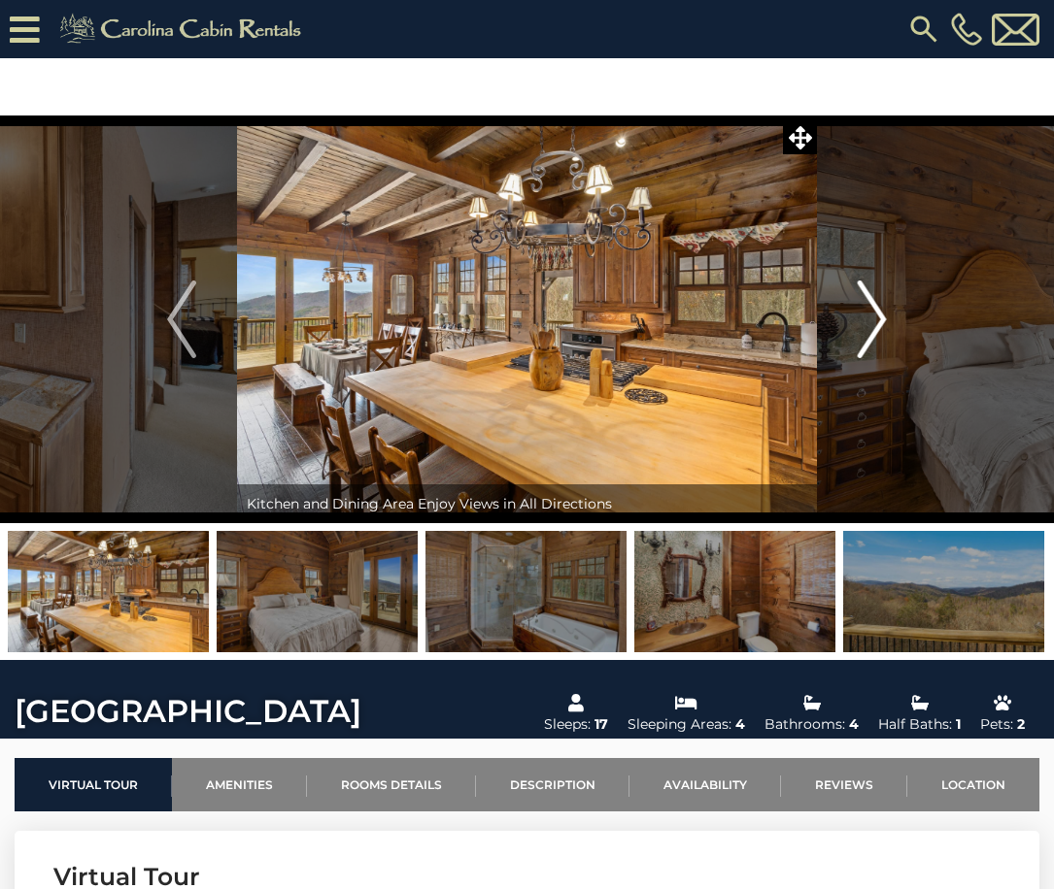
click at [872, 311] on img "Next" at bounding box center [871, 320] width 29 height 78
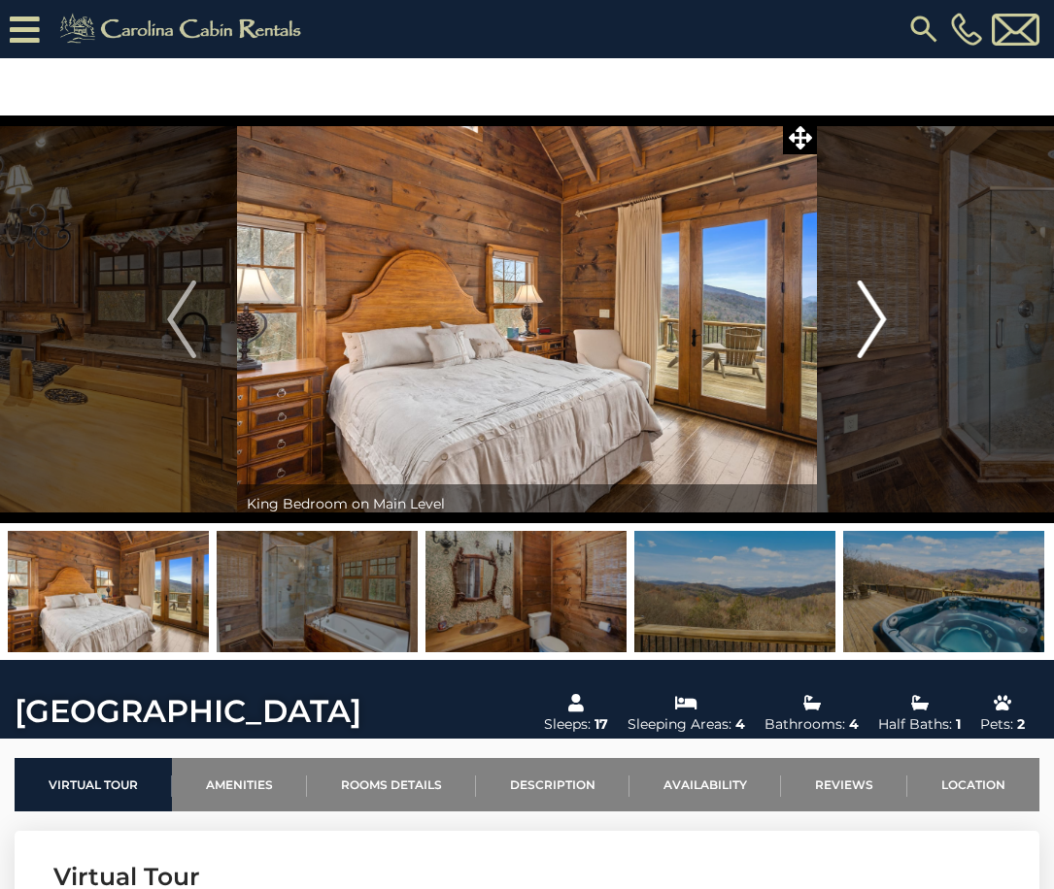
click at [872, 311] on img "Next" at bounding box center [871, 320] width 29 height 78
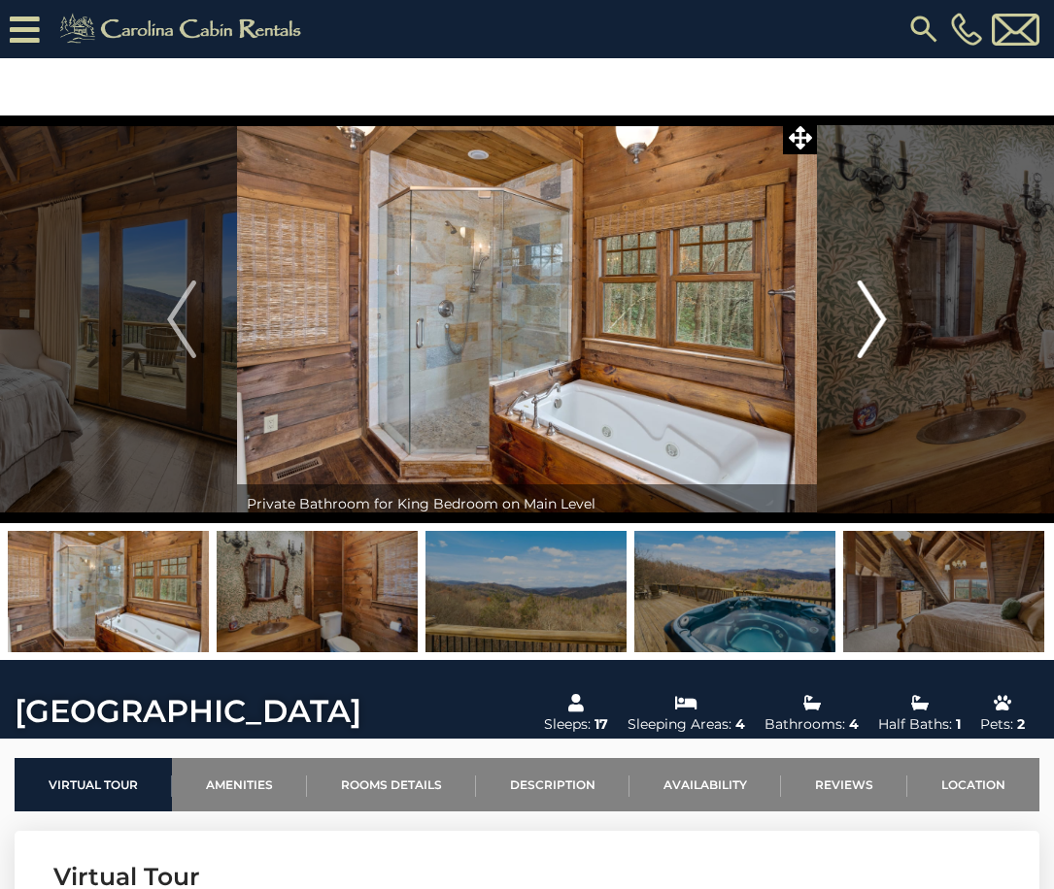
click at [872, 311] on img "Next" at bounding box center [871, 320] width 29 height 78
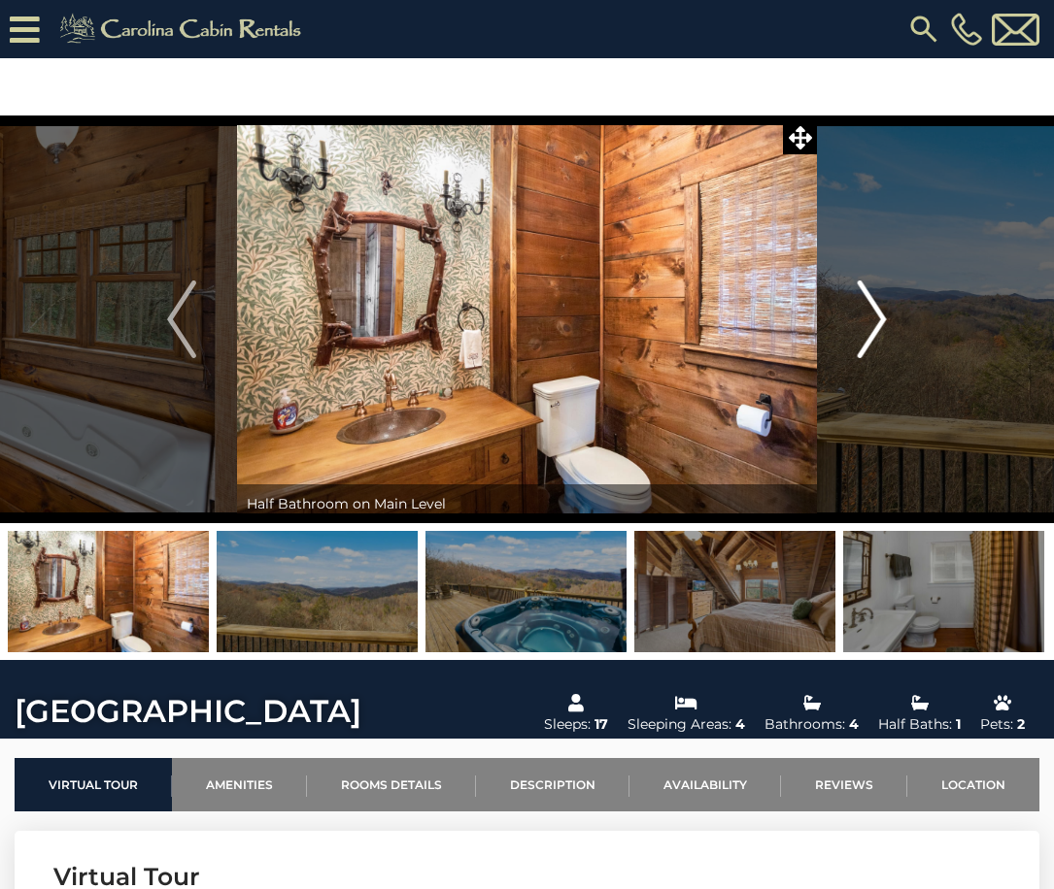
click at [872, 311] on img "Next" at bounding box center [871, 320] width 29 height 78
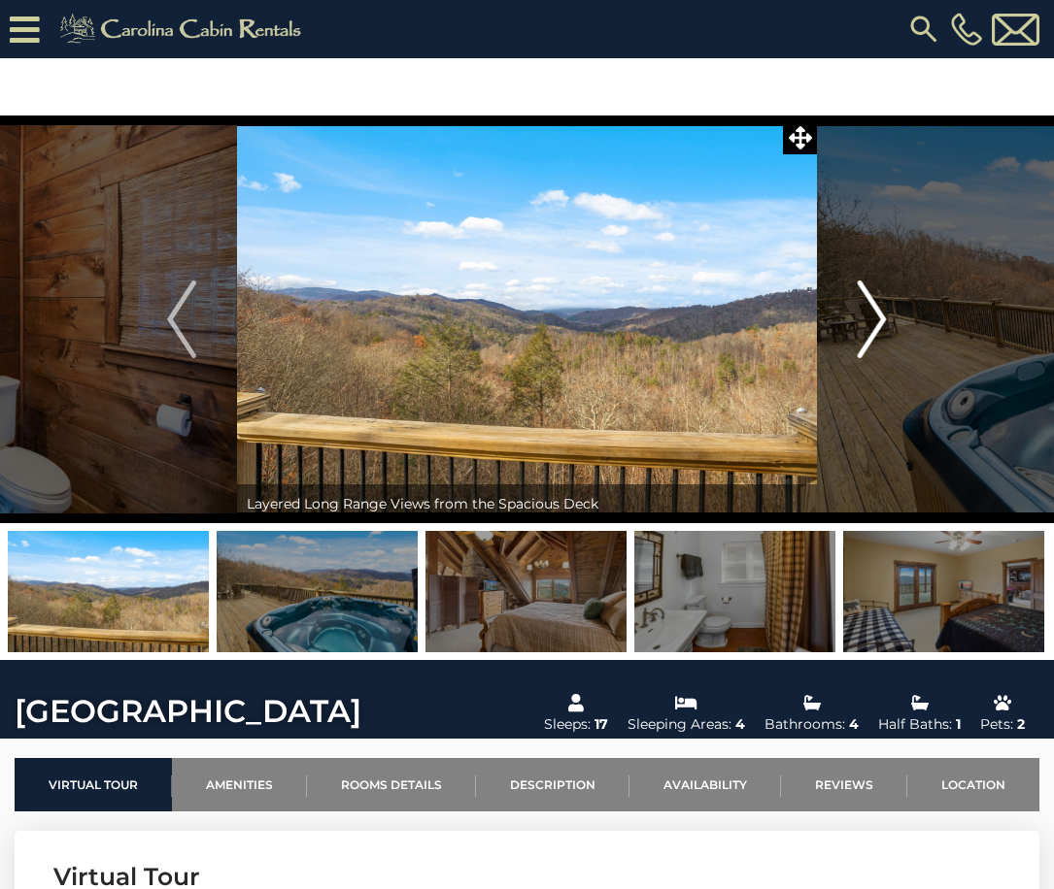
click at [872, 311] on img "Next" at bounding box center [871, 320] width 29 height 78
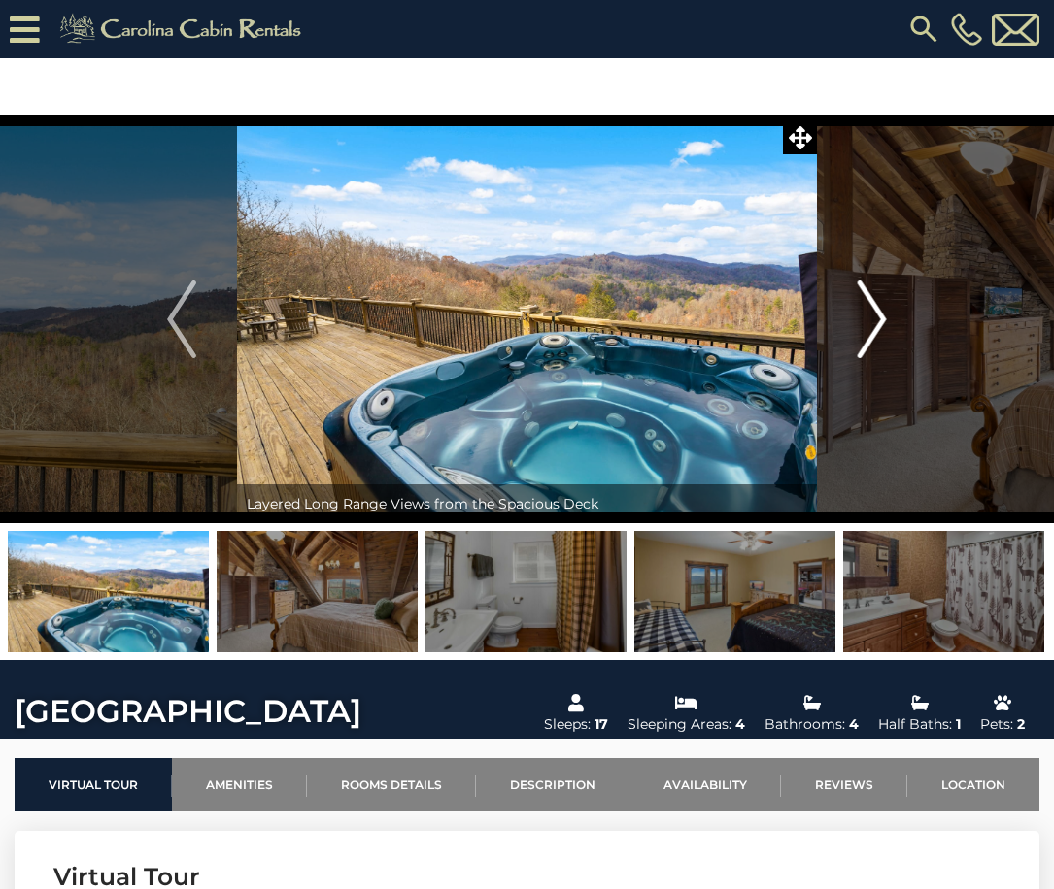
click at [872, 311] on img "Next" at bounding box center [871, 320] width 29 height 78
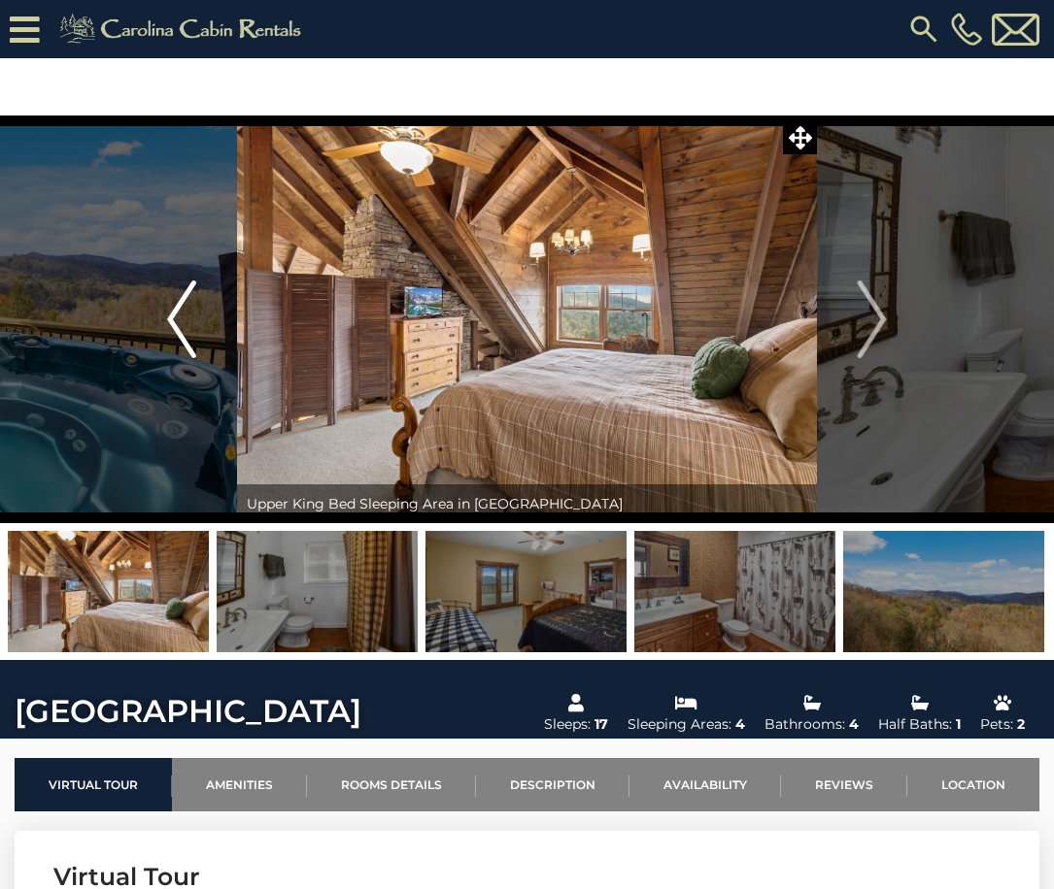
click at [188, 334] on img "Previous" at bounding box center [181, 320] width 29 height 78
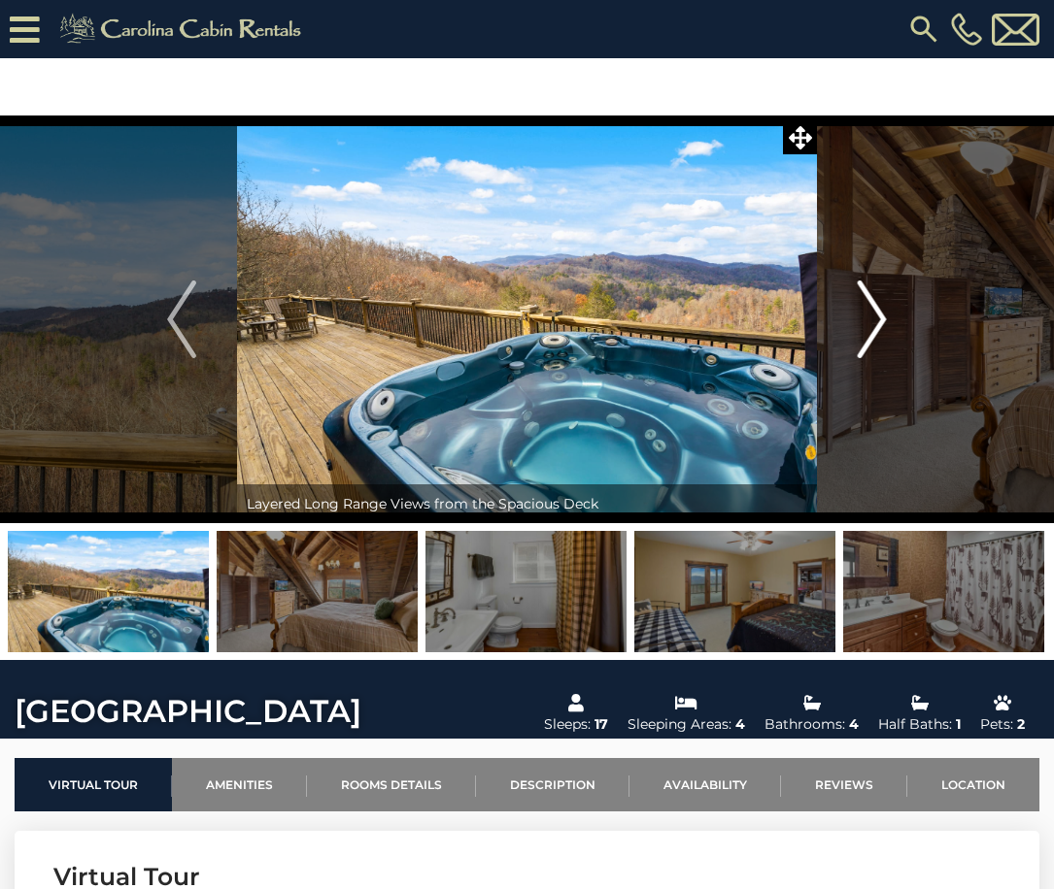
click at [865, 325] on img "Next" at bounding box center [871, 320] width 29 height 78
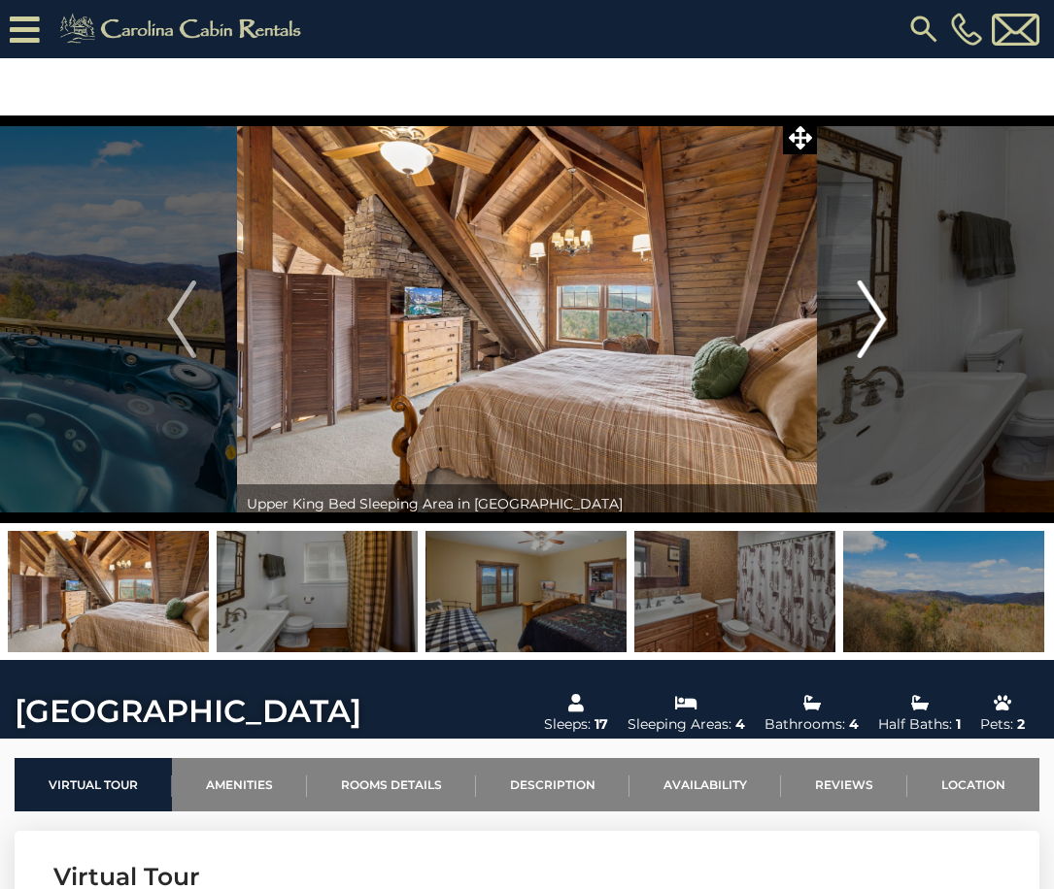
click at [865, 325] on img "Next" at bounding box center [871, 320] width 29 height 78
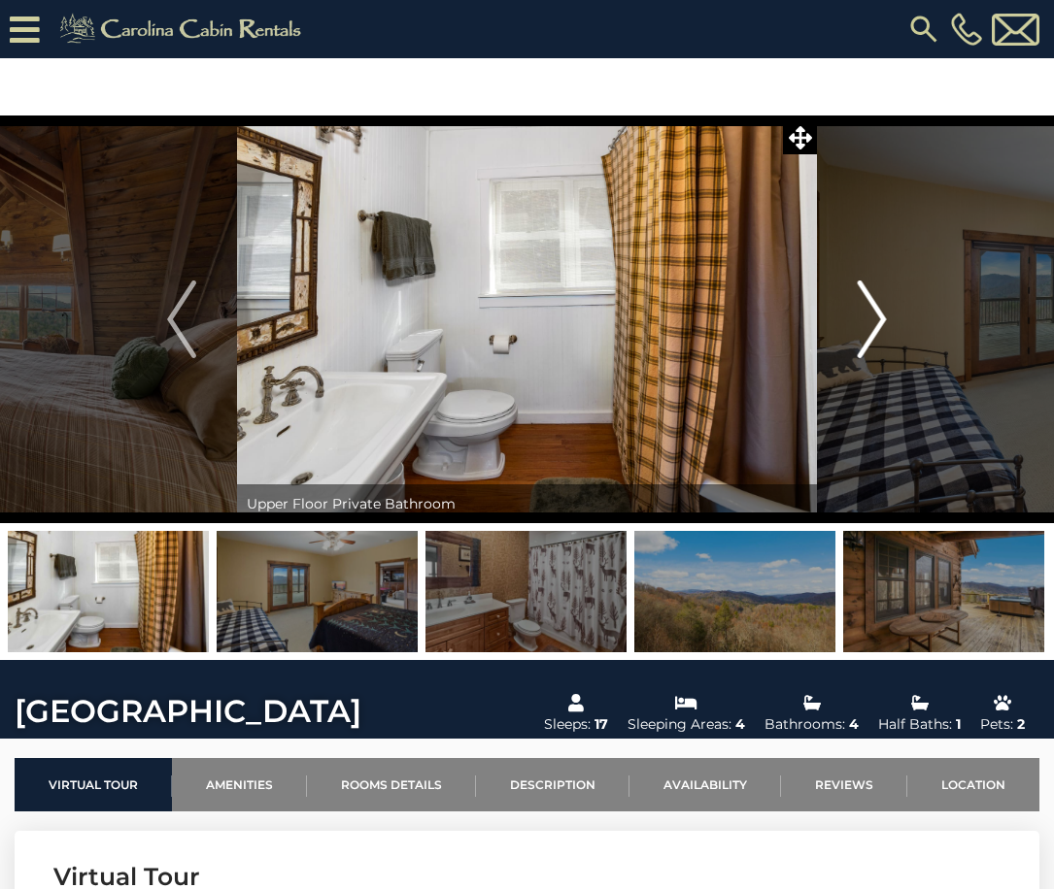
click at [865, 325] on img "Next" at bounding box center [871, 320] width 29 height 78
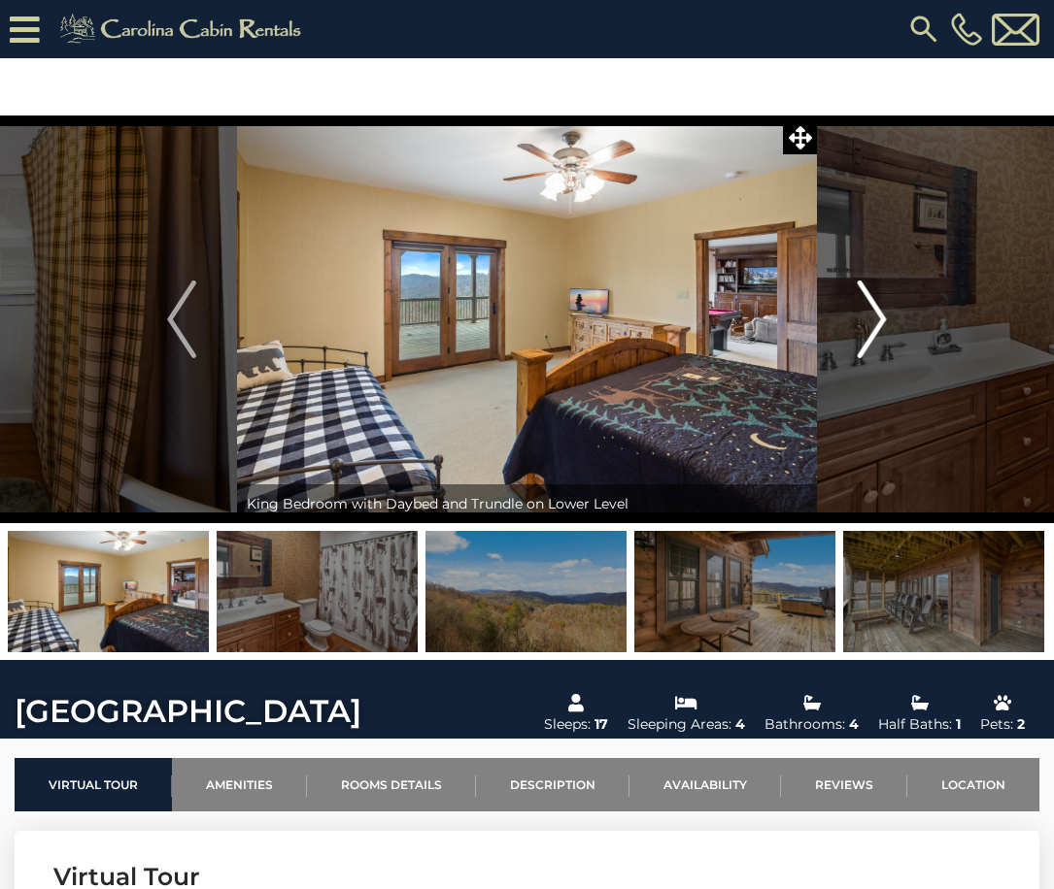
click at [865, 325] on img "Next" at bounding box center [871, 320] width 29 height 78
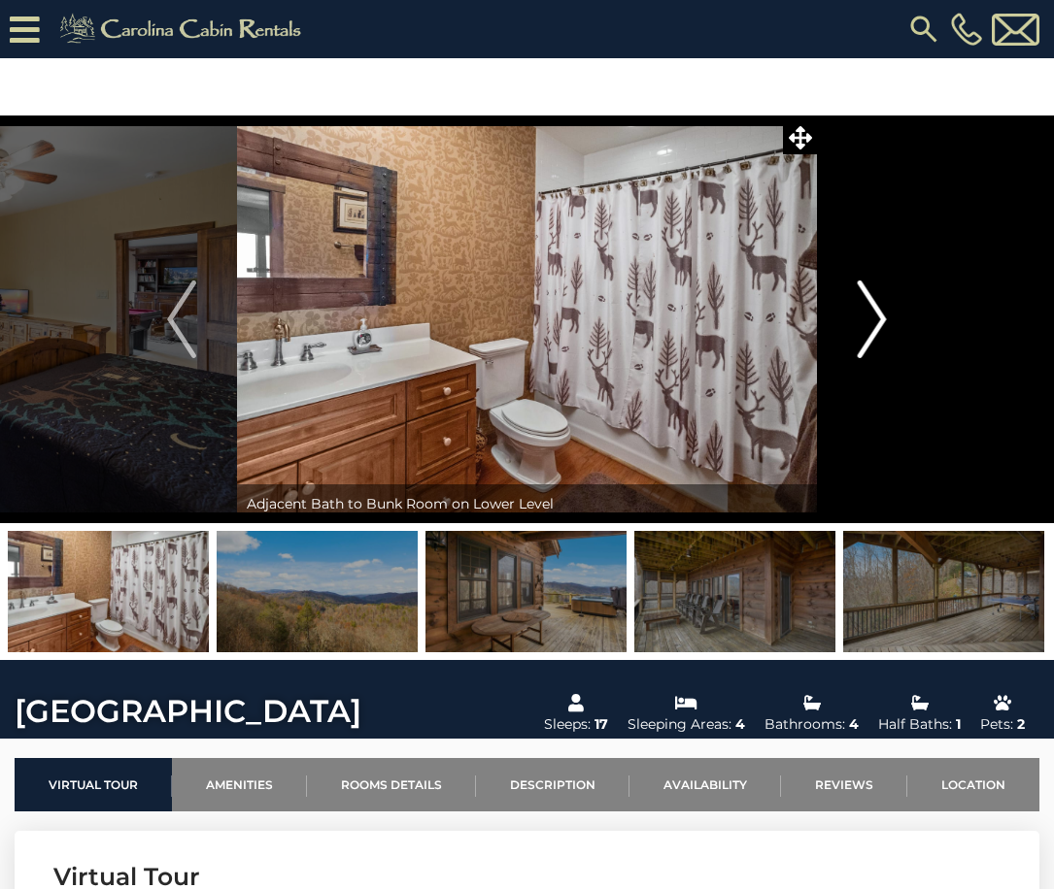
click at [865, 325] on img "Next" at bounding box center [871, 320] width 29 height 78
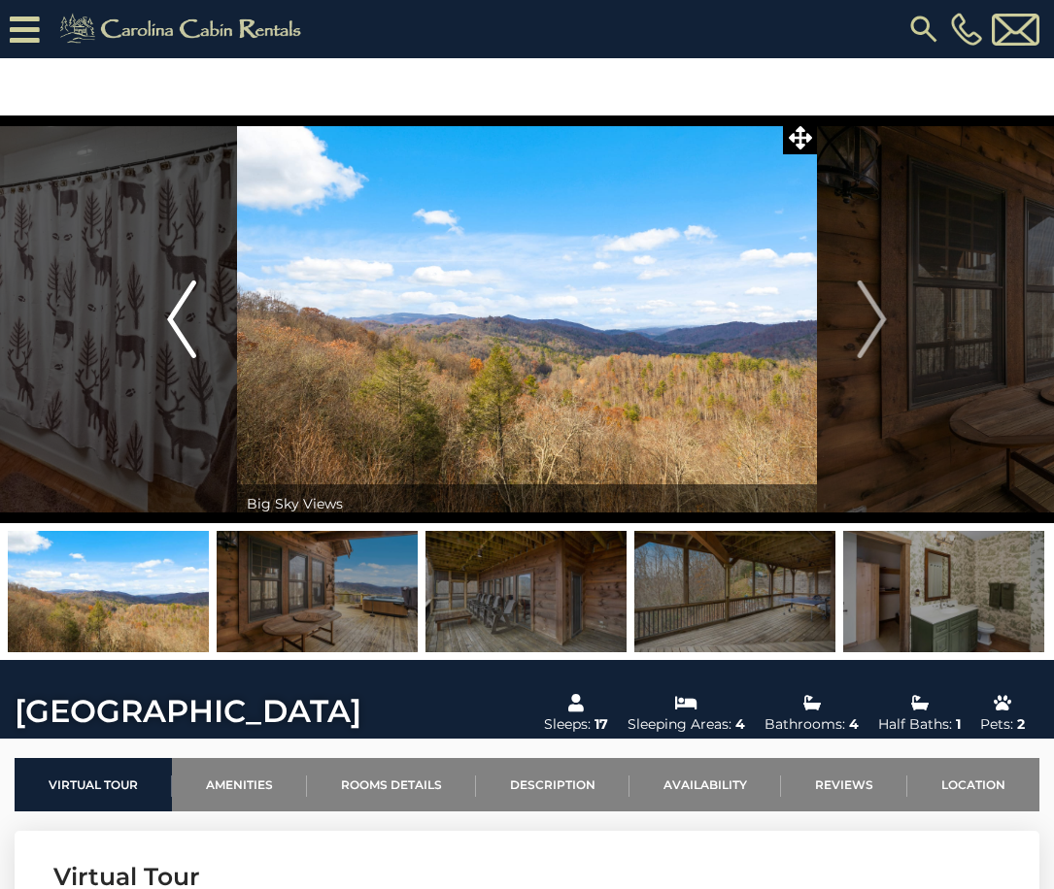
click at [186, 333] on img "Previous" at bounding box center [181, 320] width 29 height 78
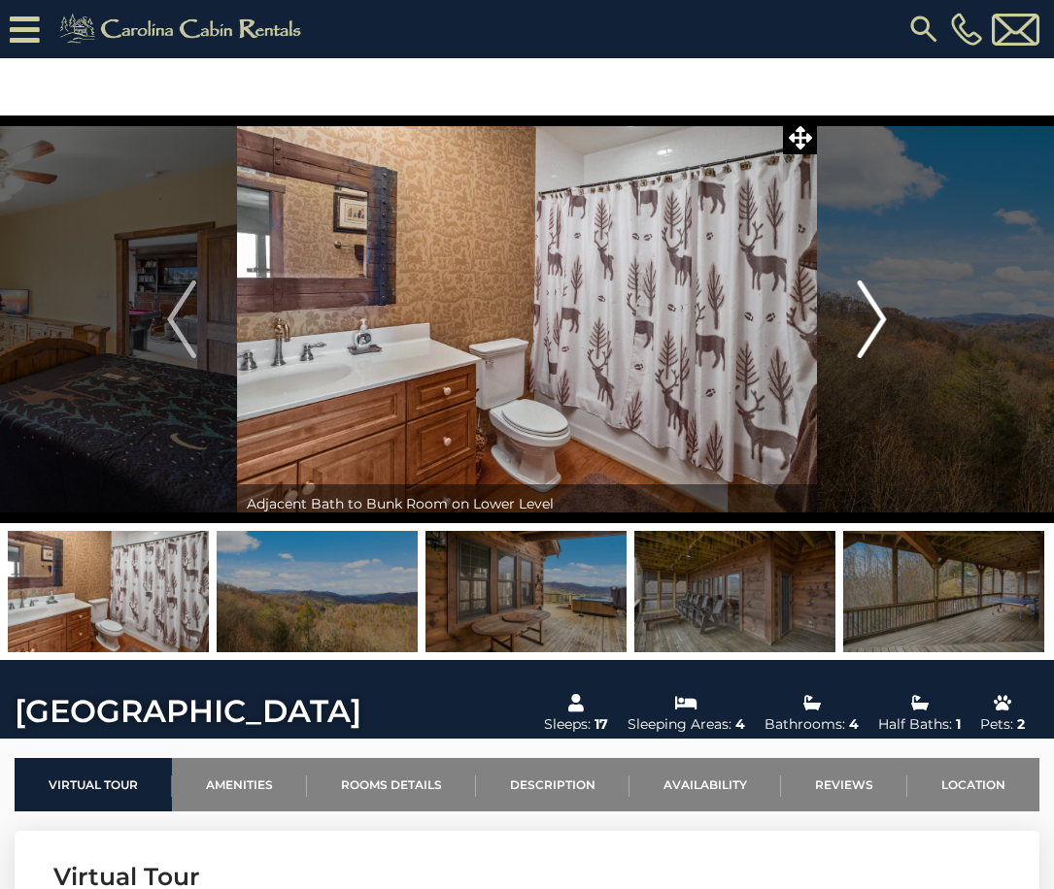
click at [882, 318] on img "Next" at bounding box center [871, 320] width 29 height 78
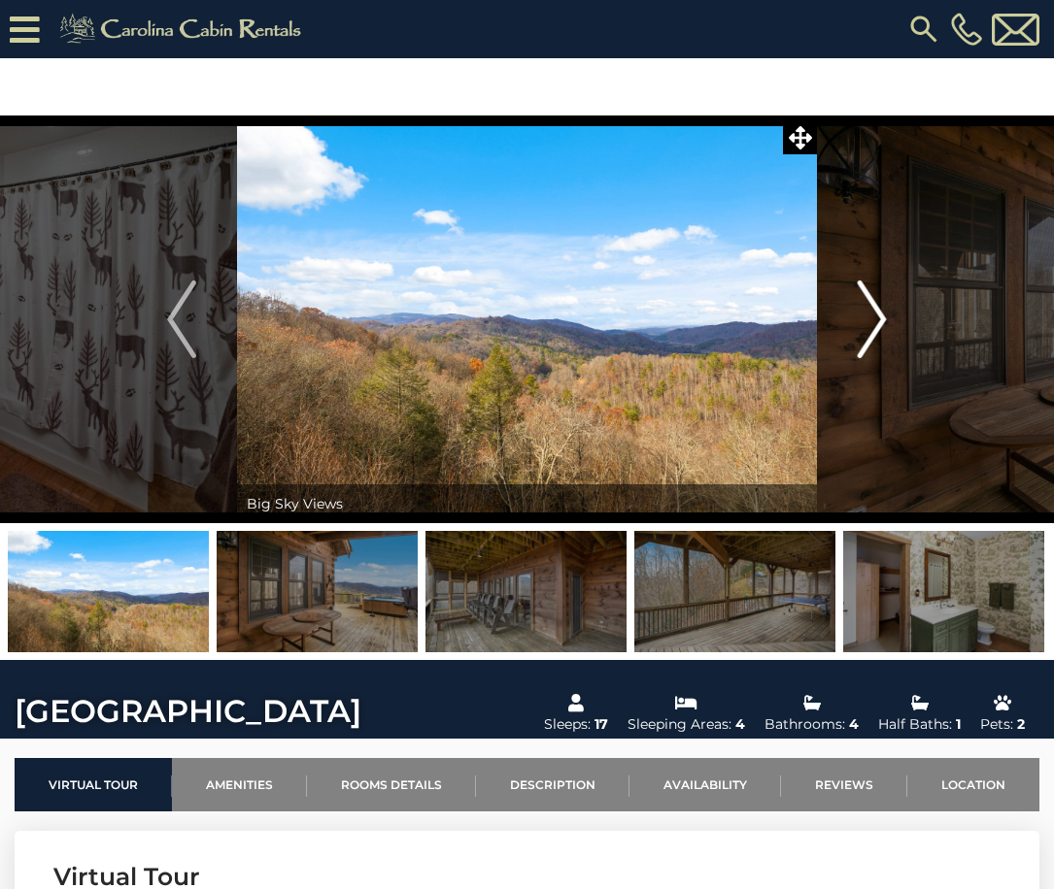
click at [882, 318] on img "Next" at bounding box center [871, 320] width 29 height 78
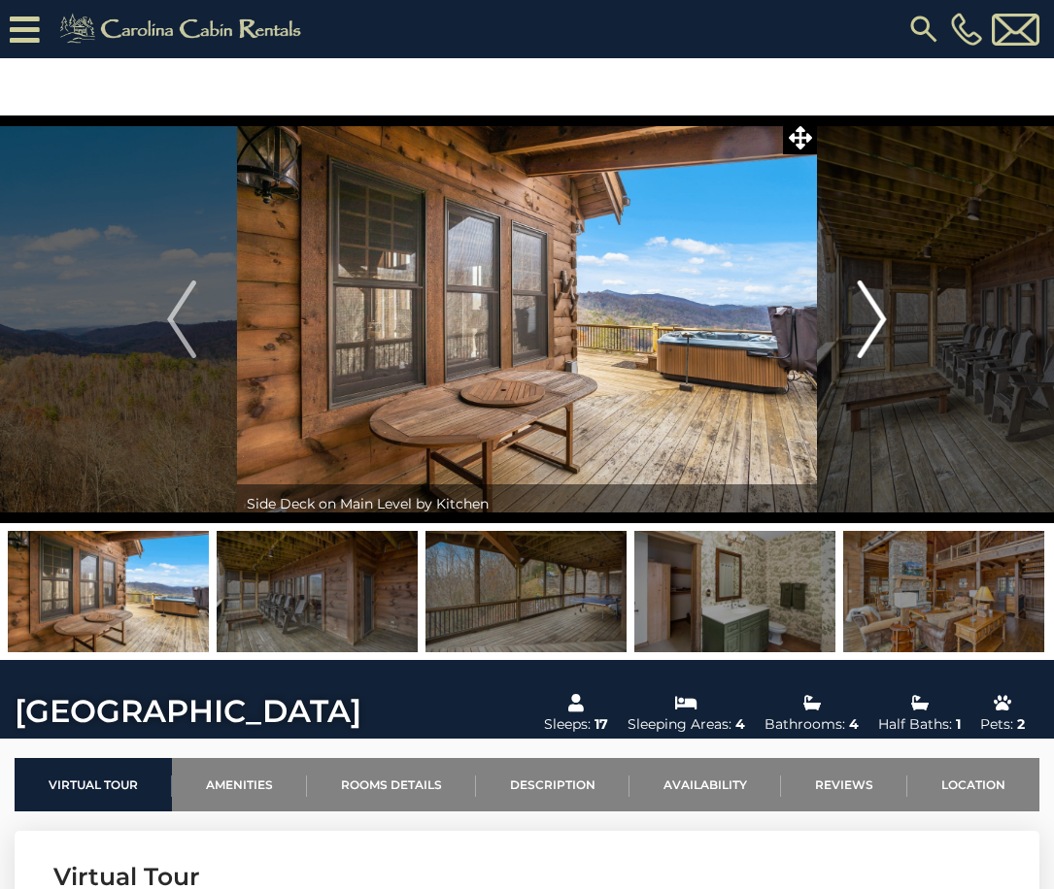
click at [882, 318] on img "Next" at bounding box center [871, 320] width 29 height 78
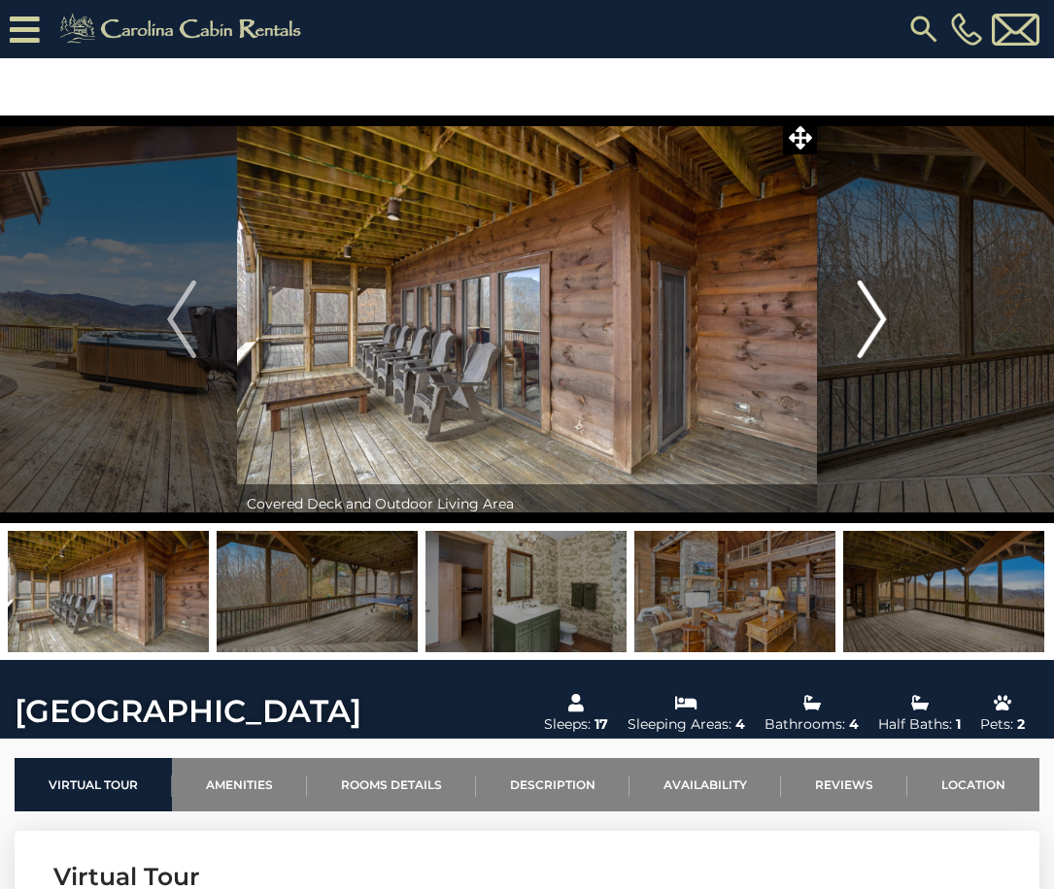
click at [882, 318] on img "Next" at bounding box center [871, 320] width 29 height 78
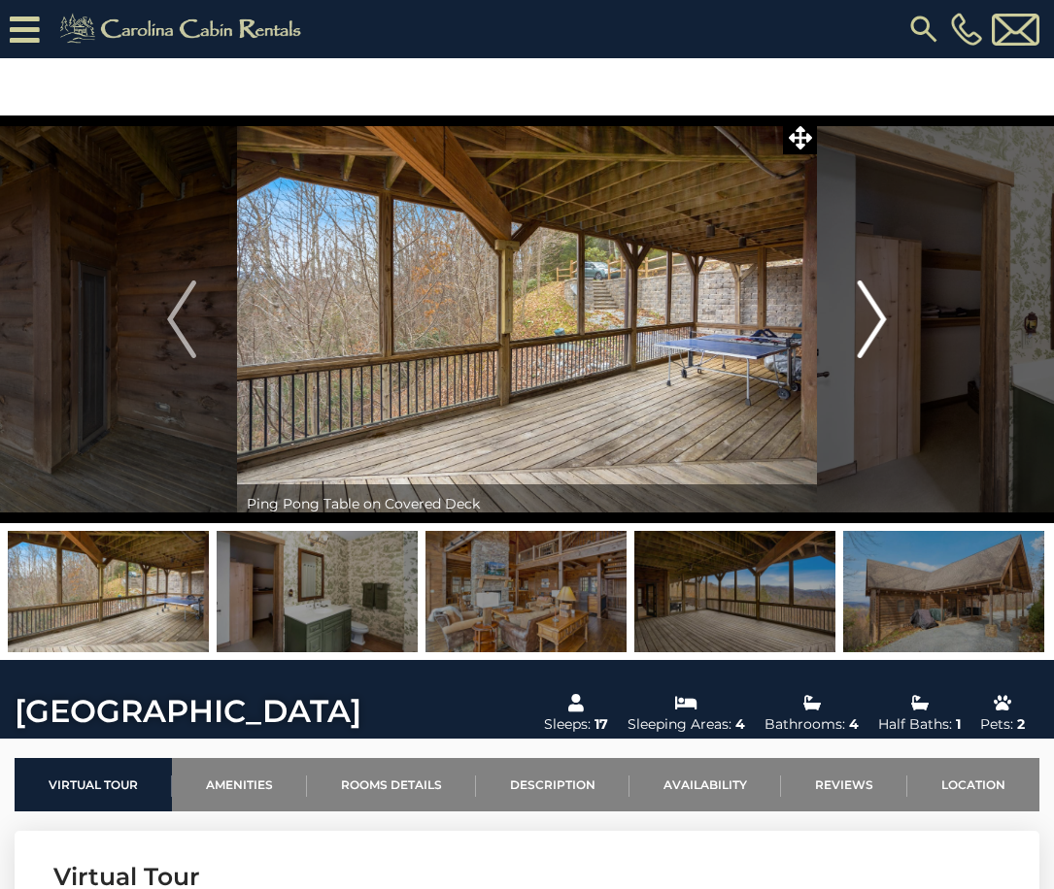
click at [882, 318] on img "Next" at bounding box center [871, 320] width 29 height 78
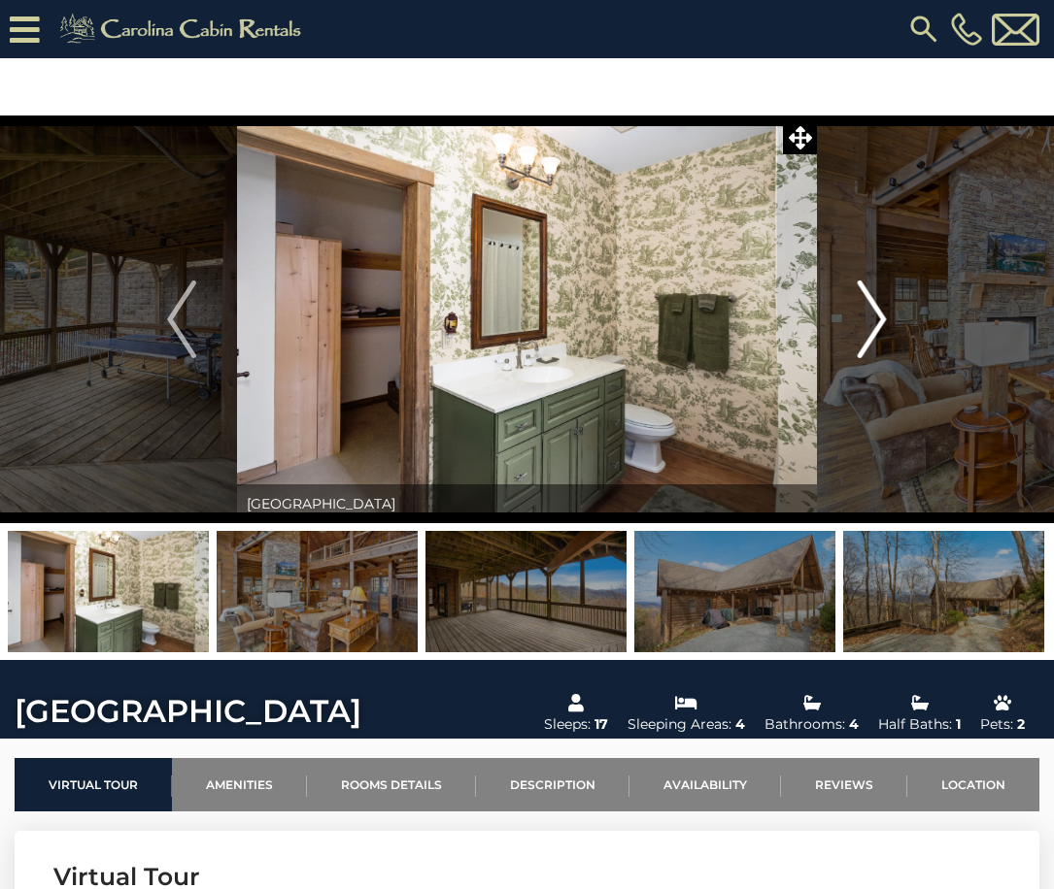
click at [882, 318] on img "Next" at bounding box center [871, 320] width 29 height 78
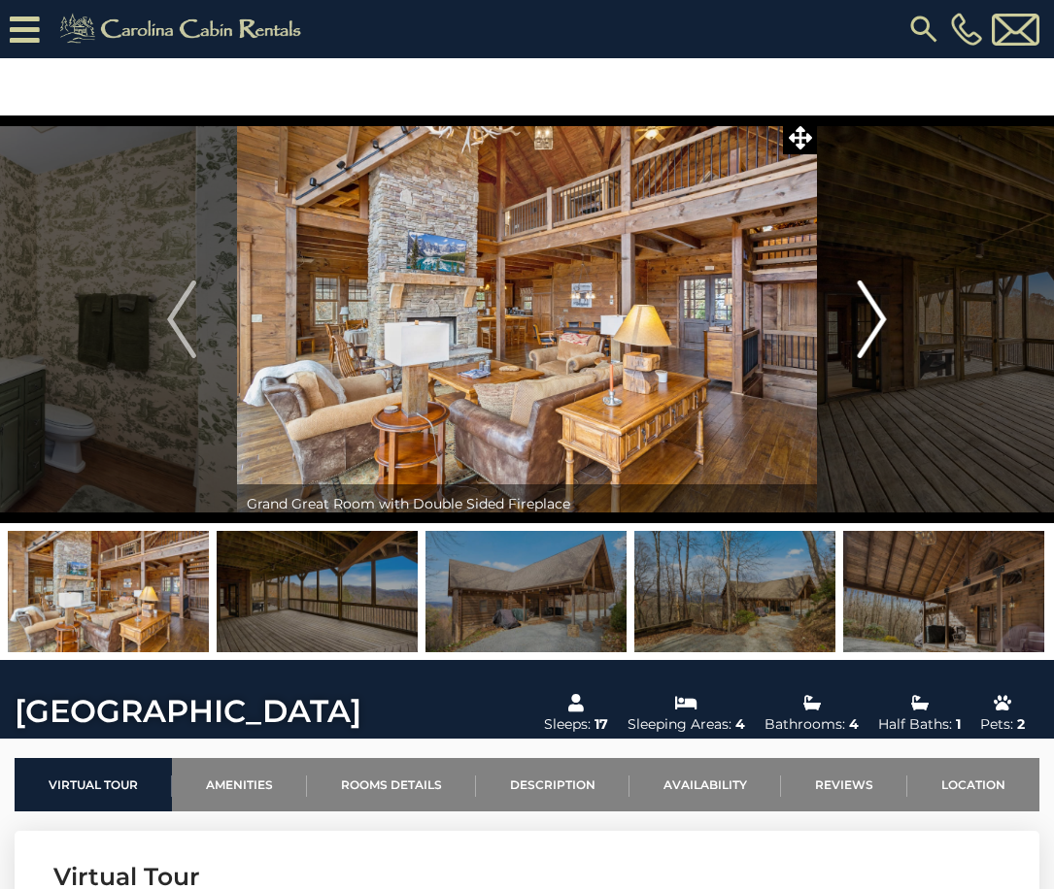
click at [882, 318] on img "Next" at bounding box center [871, 320] width 29 height 78
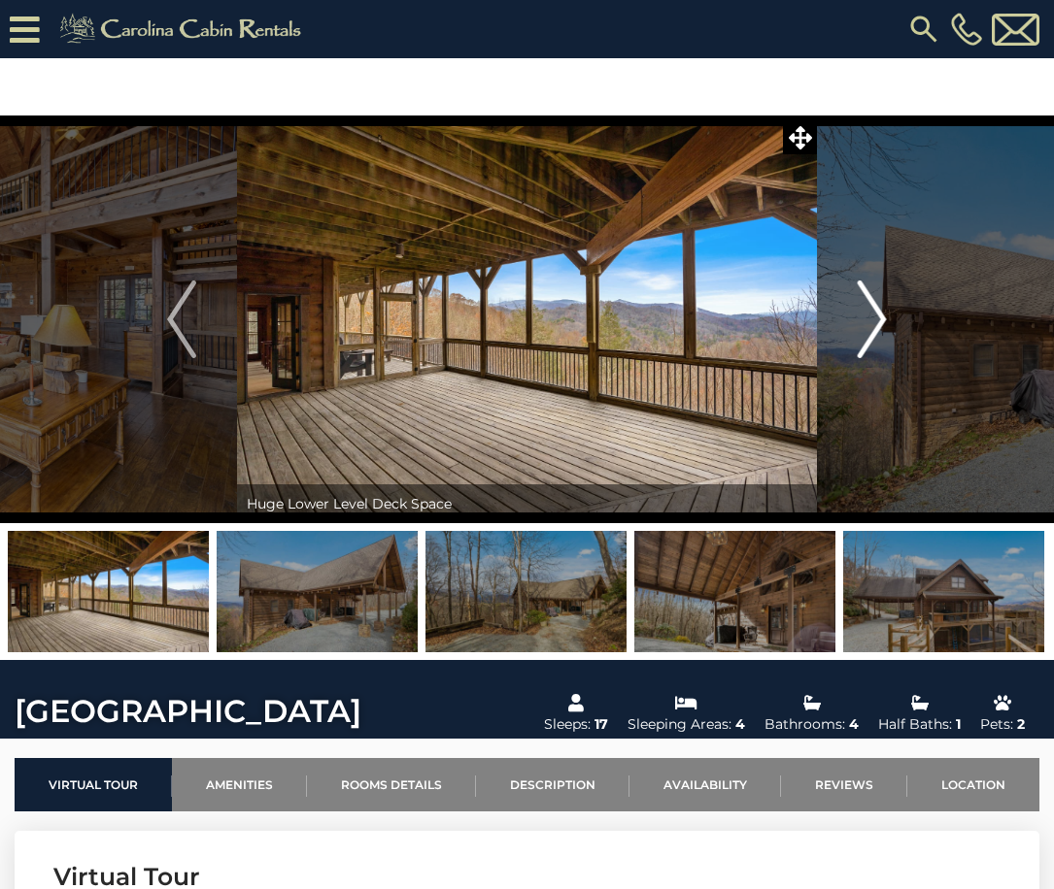
click at [882, 318] on img "Next" at bounding box center [871, 320] width 29 height 78
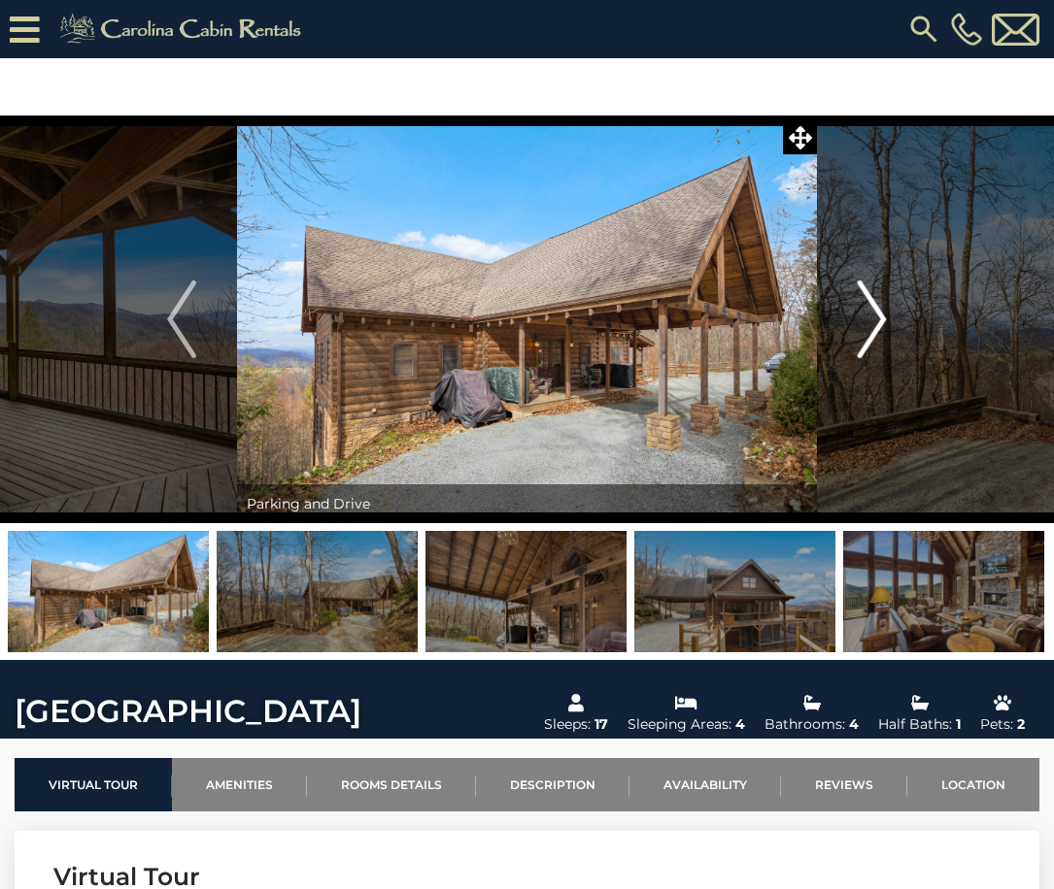
click at [882, 318] on img "Next" at bounding box center [871, 320] width 29 height 78
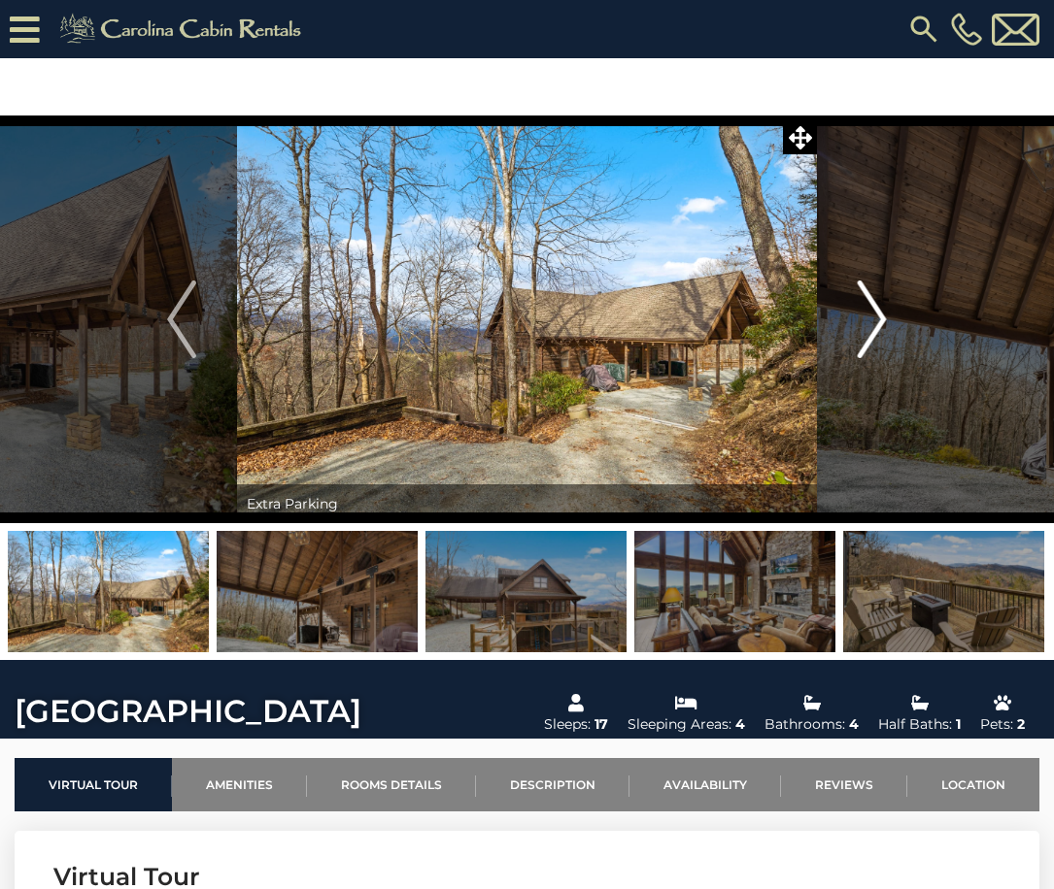
click at [882, 318] on img "Next" at bounding box center [871, 320] width 29 height 78
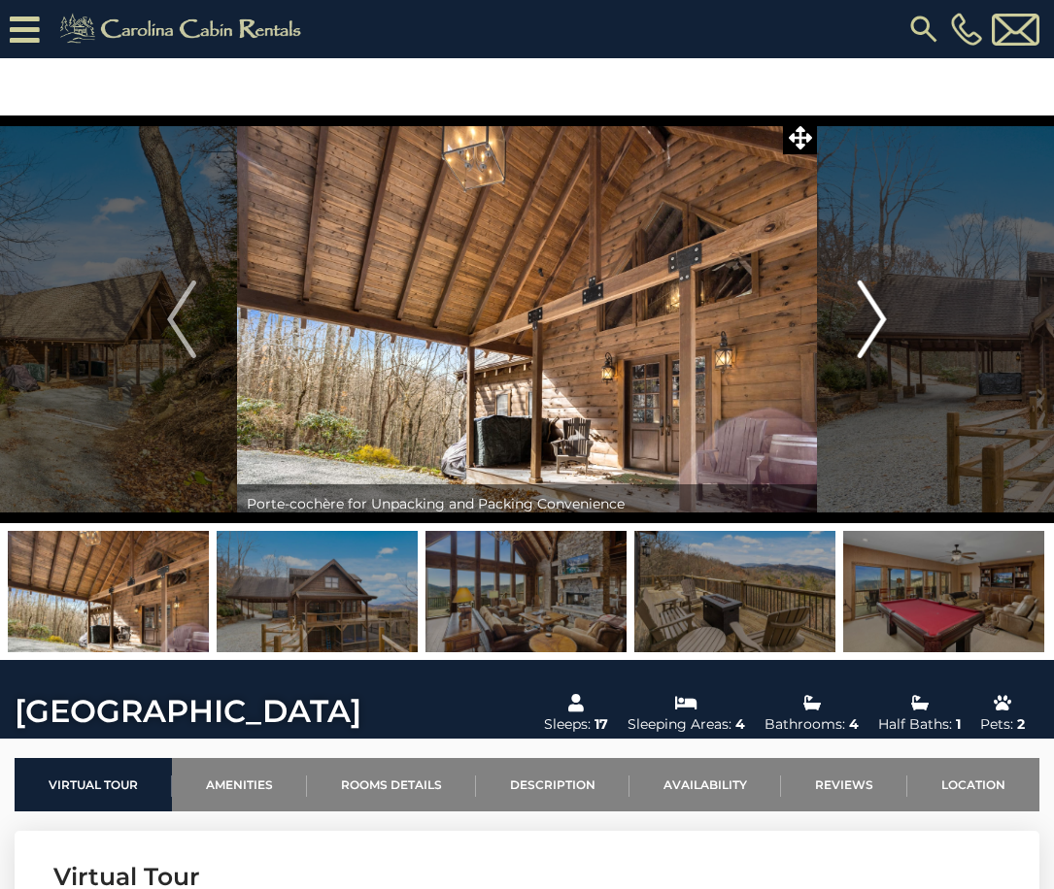
click at [882, 318] on img "Next" at bounding box center [871, 320] width 29 height 78
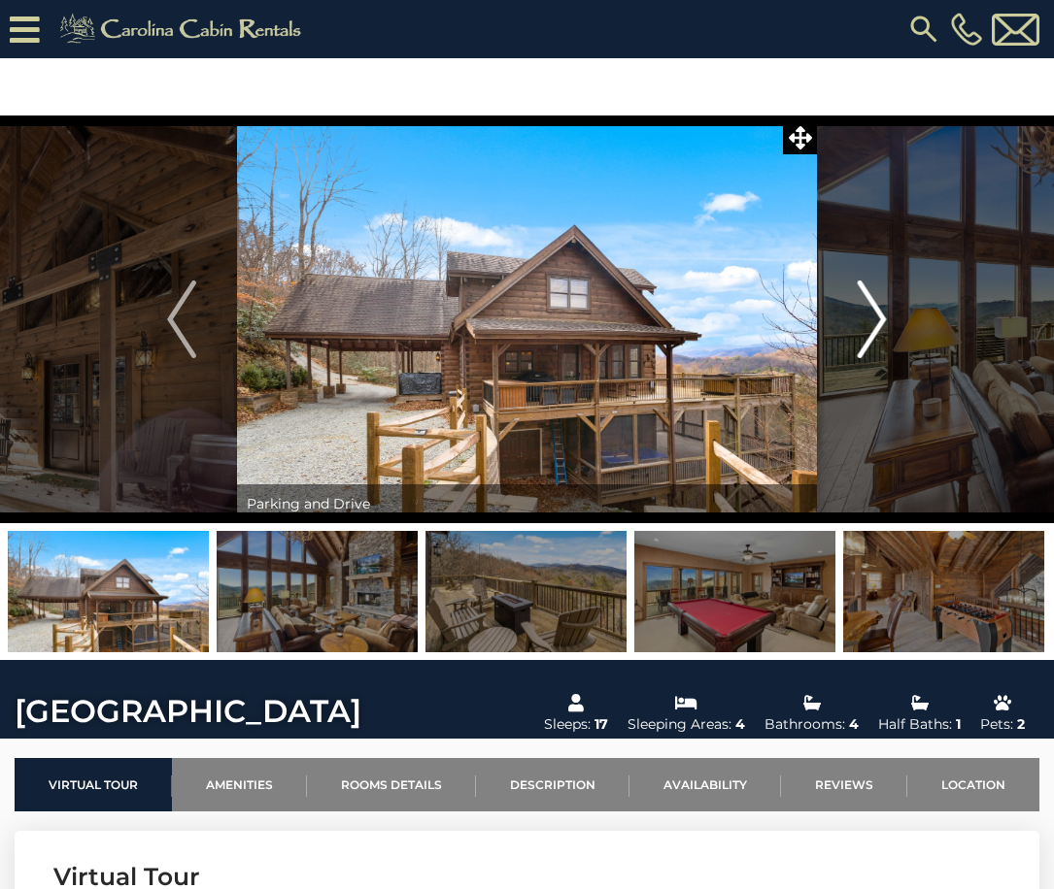
click at [882, 318] on img "Next" at bounding box center [871, 320] width 29 height 78
